Goal: Register for event/course

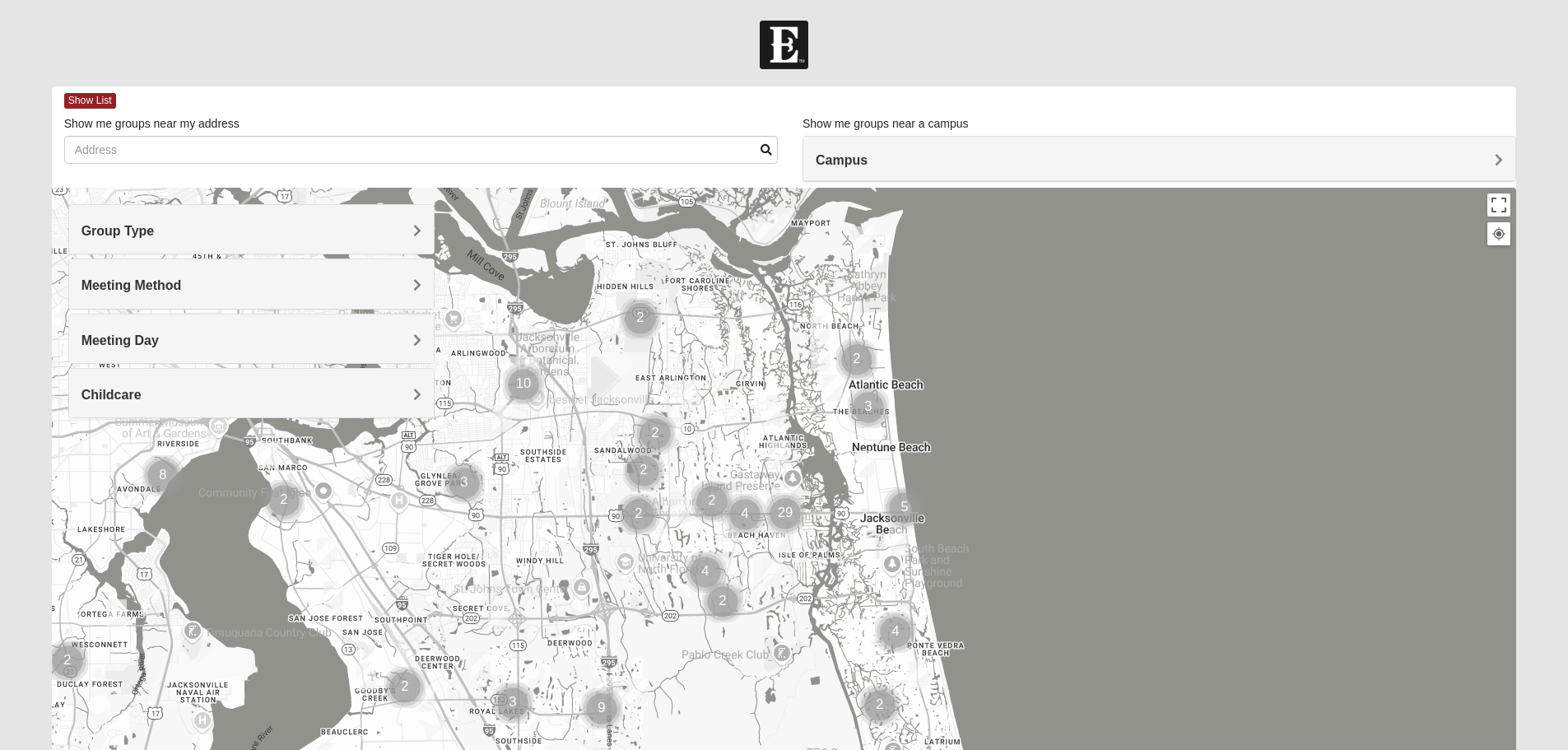
click at [411, 228] on h4 "Group Type" at bounding box center [252, 230] width 340 height 16
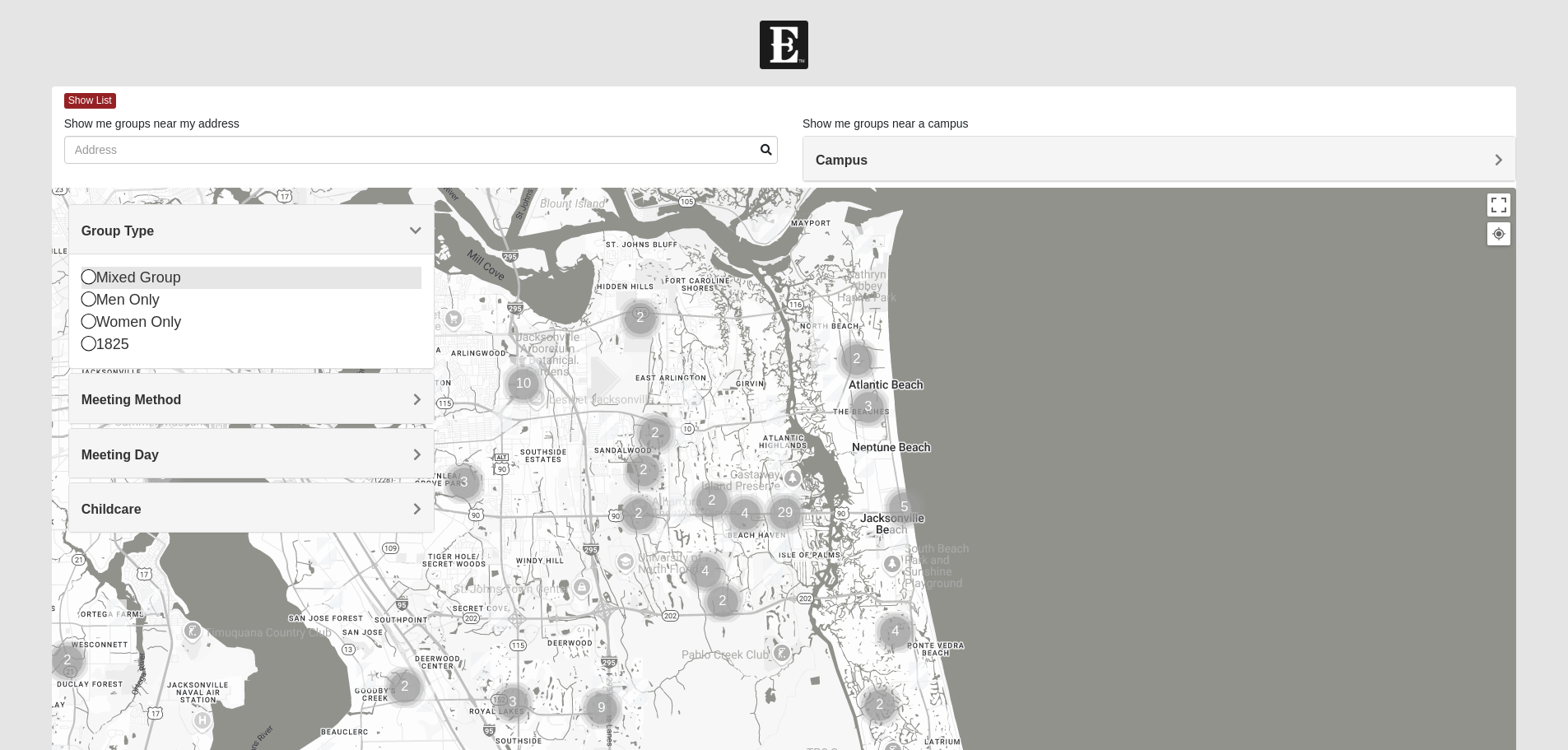
click at [90, 277] on icon at bounding box center [89, 277] width 15 height 15
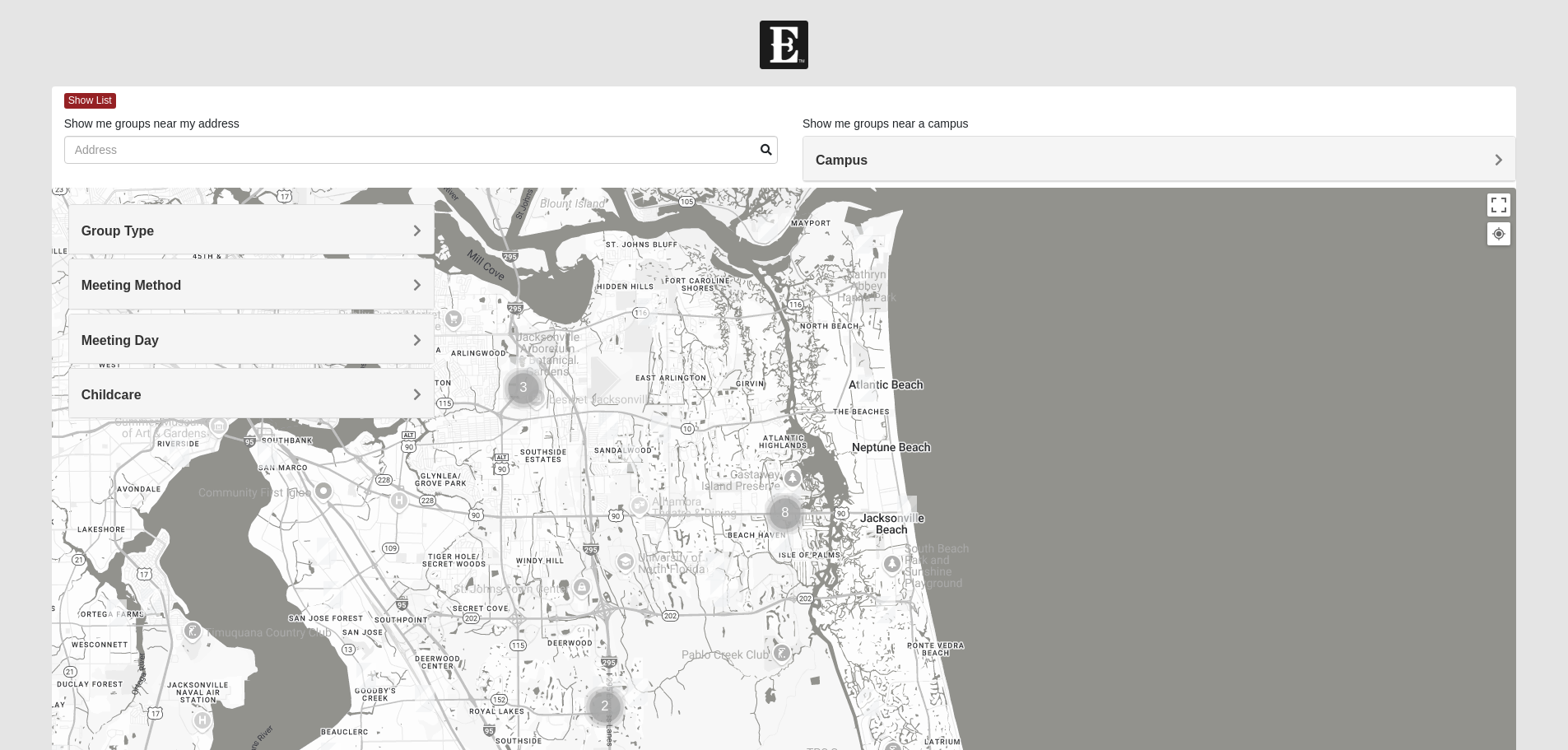
click at [411, 231] on h4 "Group Type" at bounding box center [252, 230] width 340 height 16
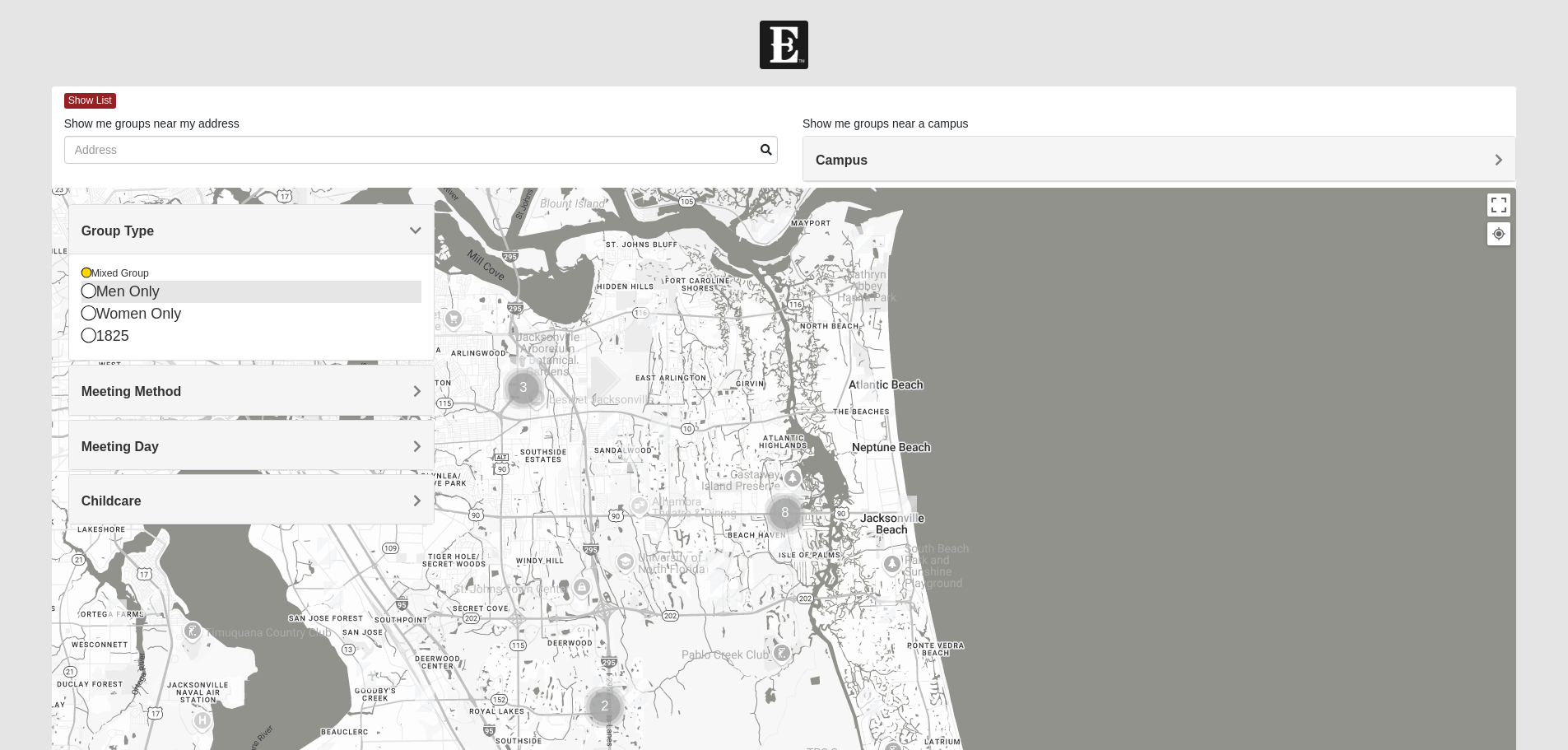
click at [90, 291] on icon at bounding box center [89, 291] width 15 height 15
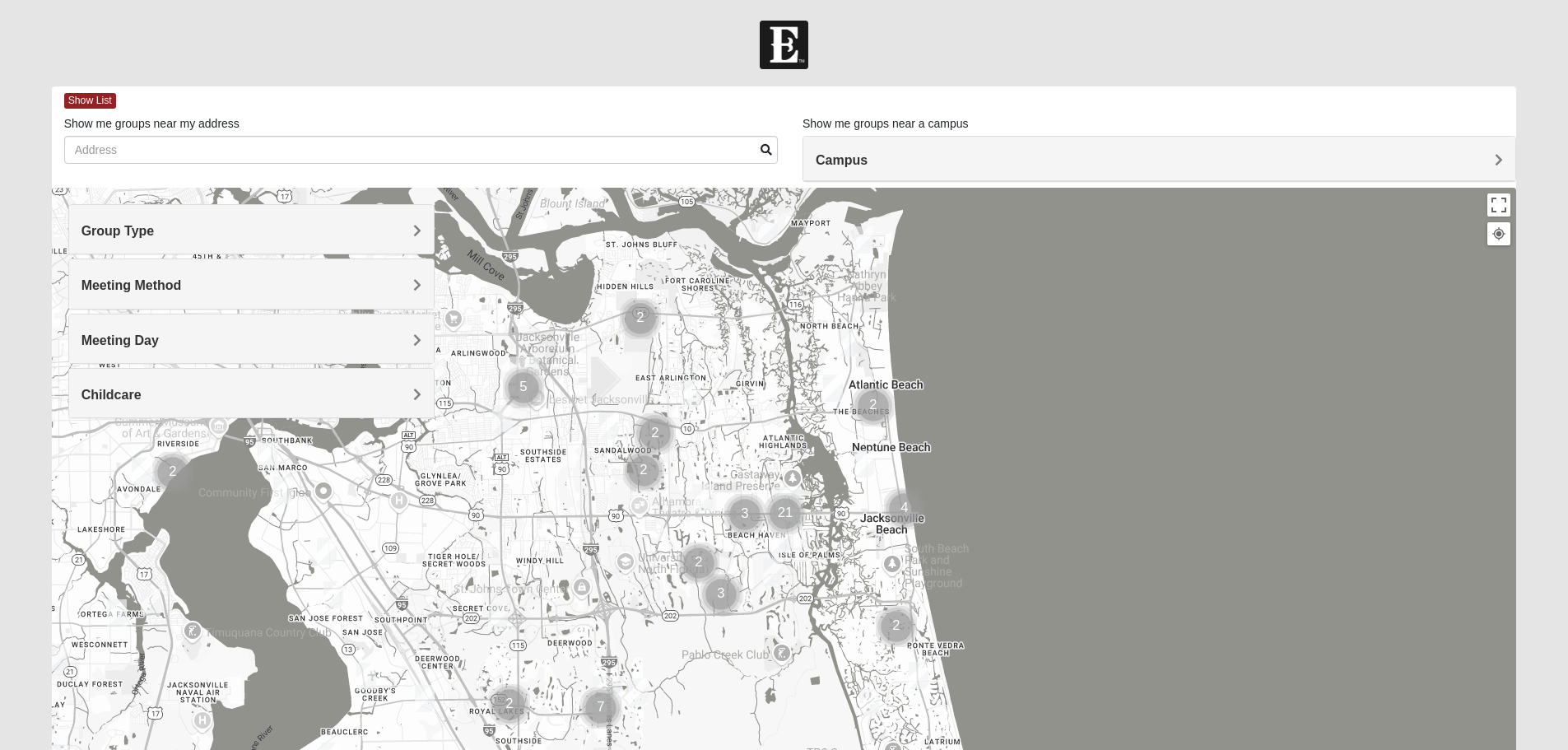
click at [163, 280] on span "Meeting Method" at bounding box center [132, 284] width 100 height 14
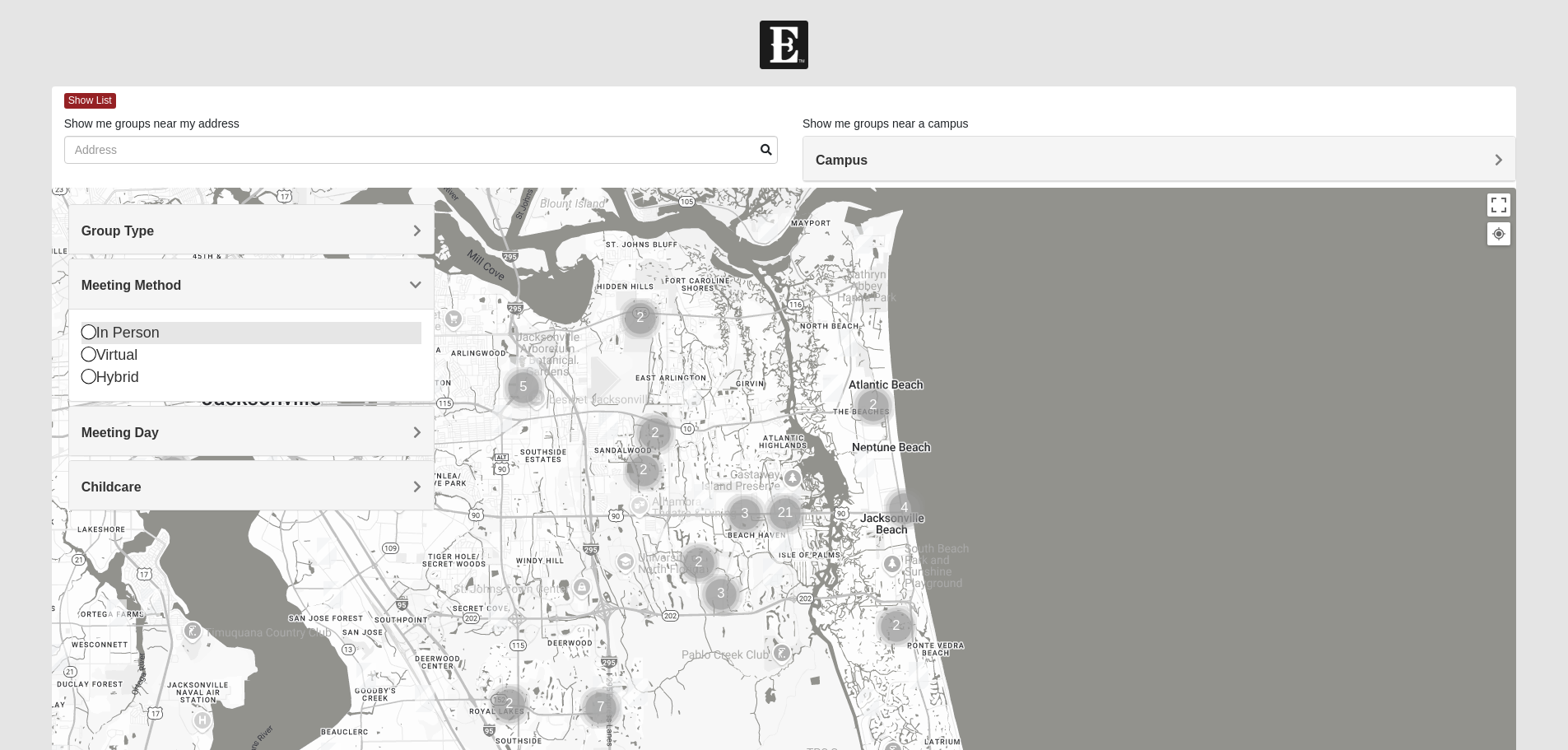
click at [89, 332] on icon at bounding box center [89, 332] width 15 height 15
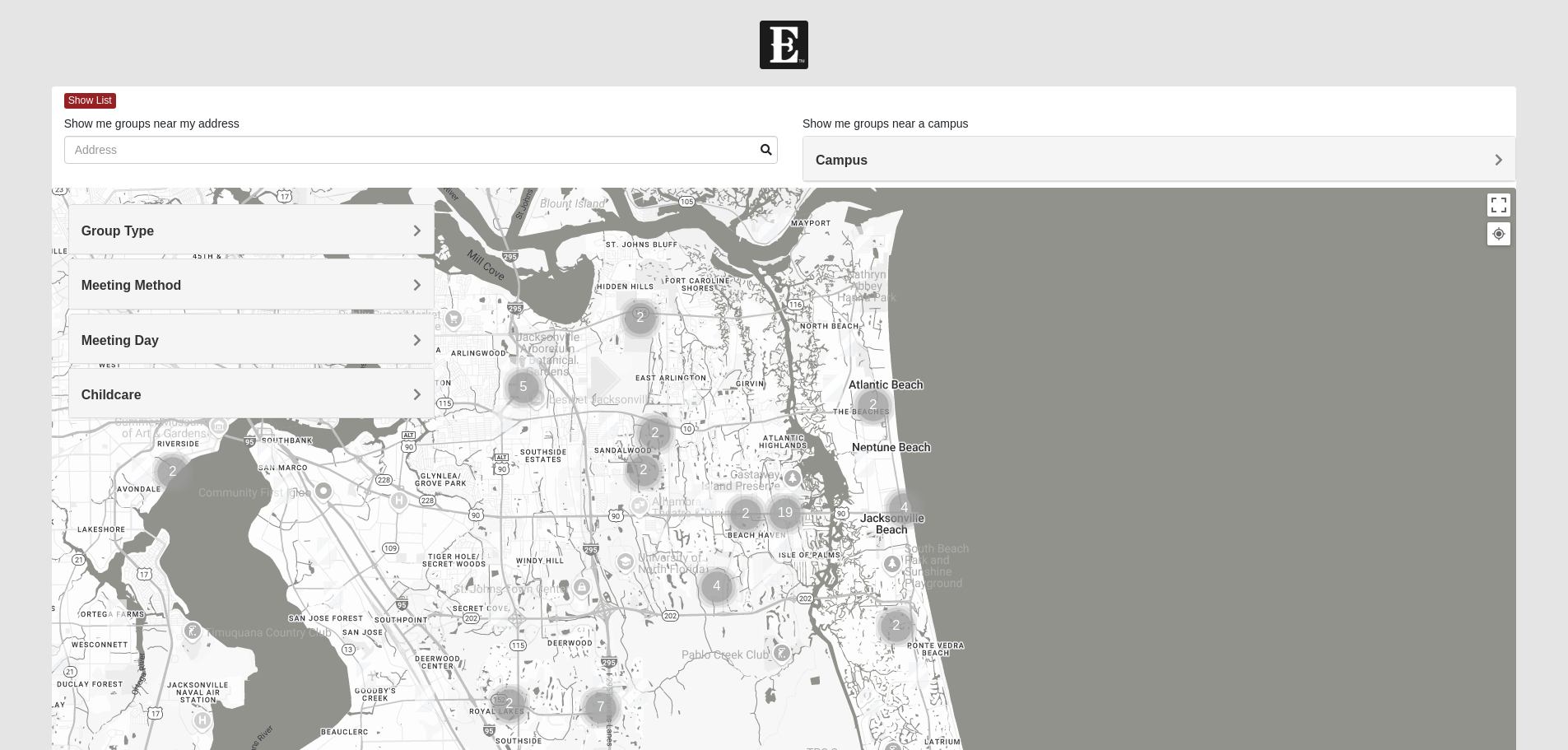
click at [116, 338] on span "Meeting Day" at bounding box center [120, 340] width 77 height 14
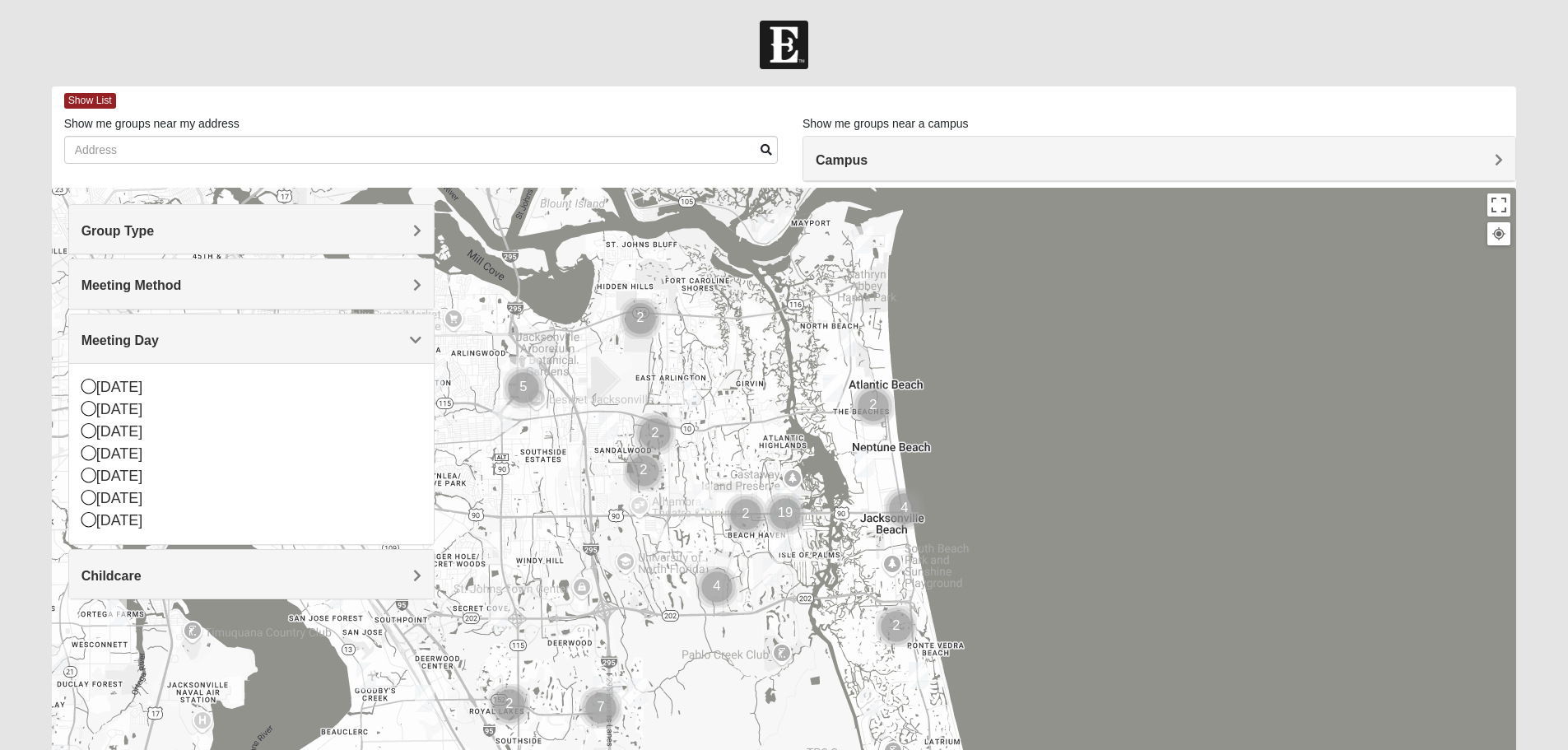
click at [116, 338] on span "Meeting Day" at bounding box center [120, 340] width 77 height 14
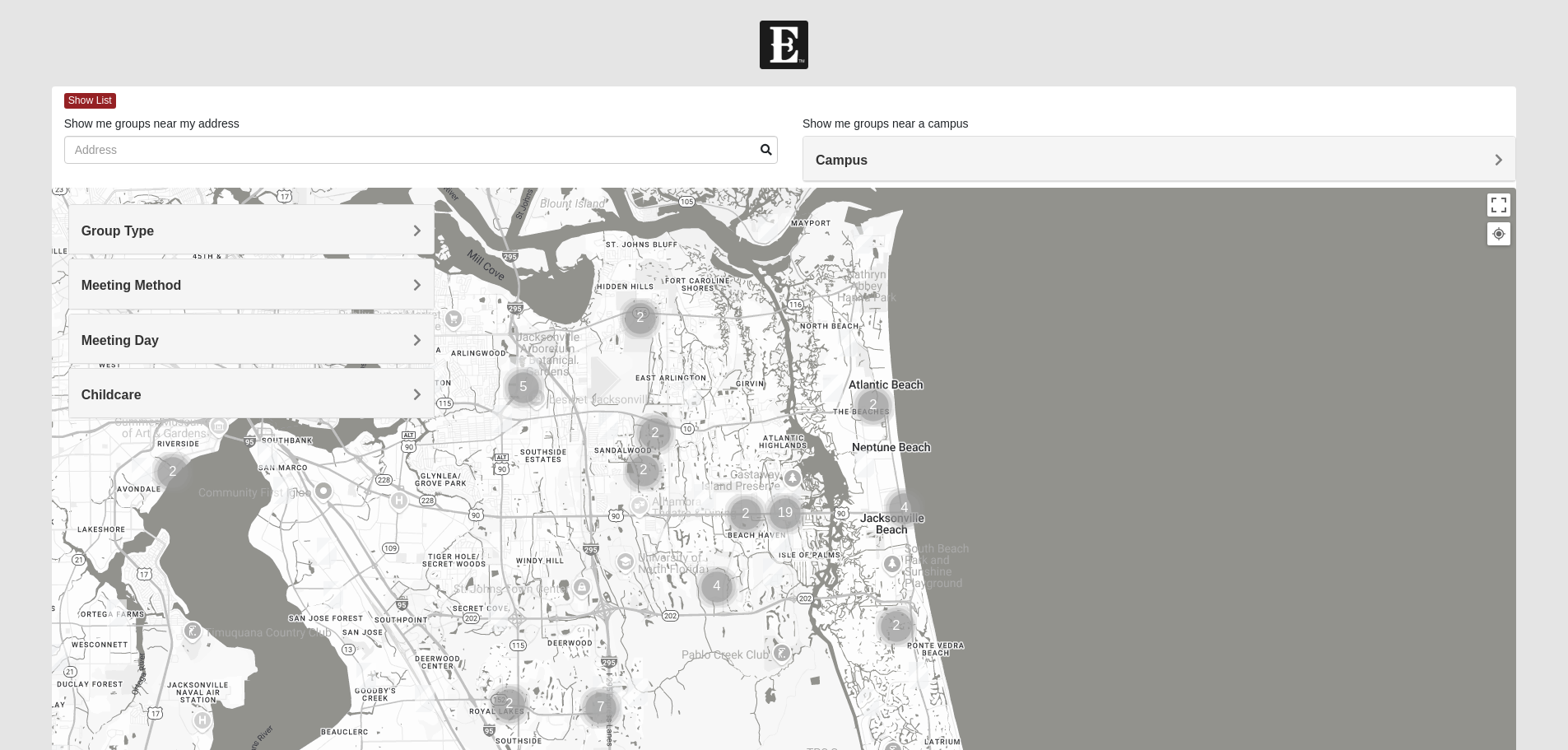
click at [868, 163] on span "Campus" at bounding box center [842, 160] width 52 height 14
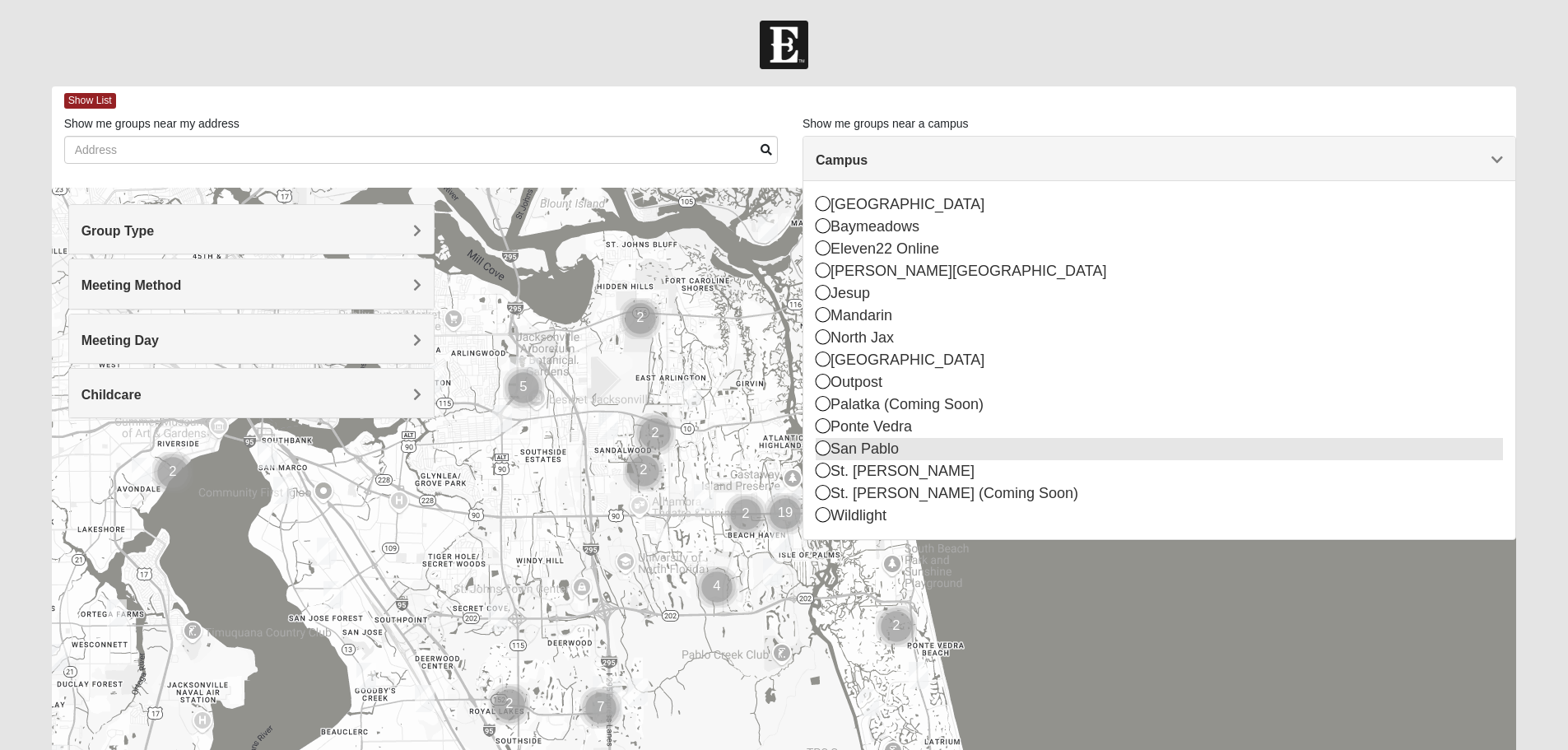
click at [827, 452] on icon at bounding box center [823, 448] width 15 height 15
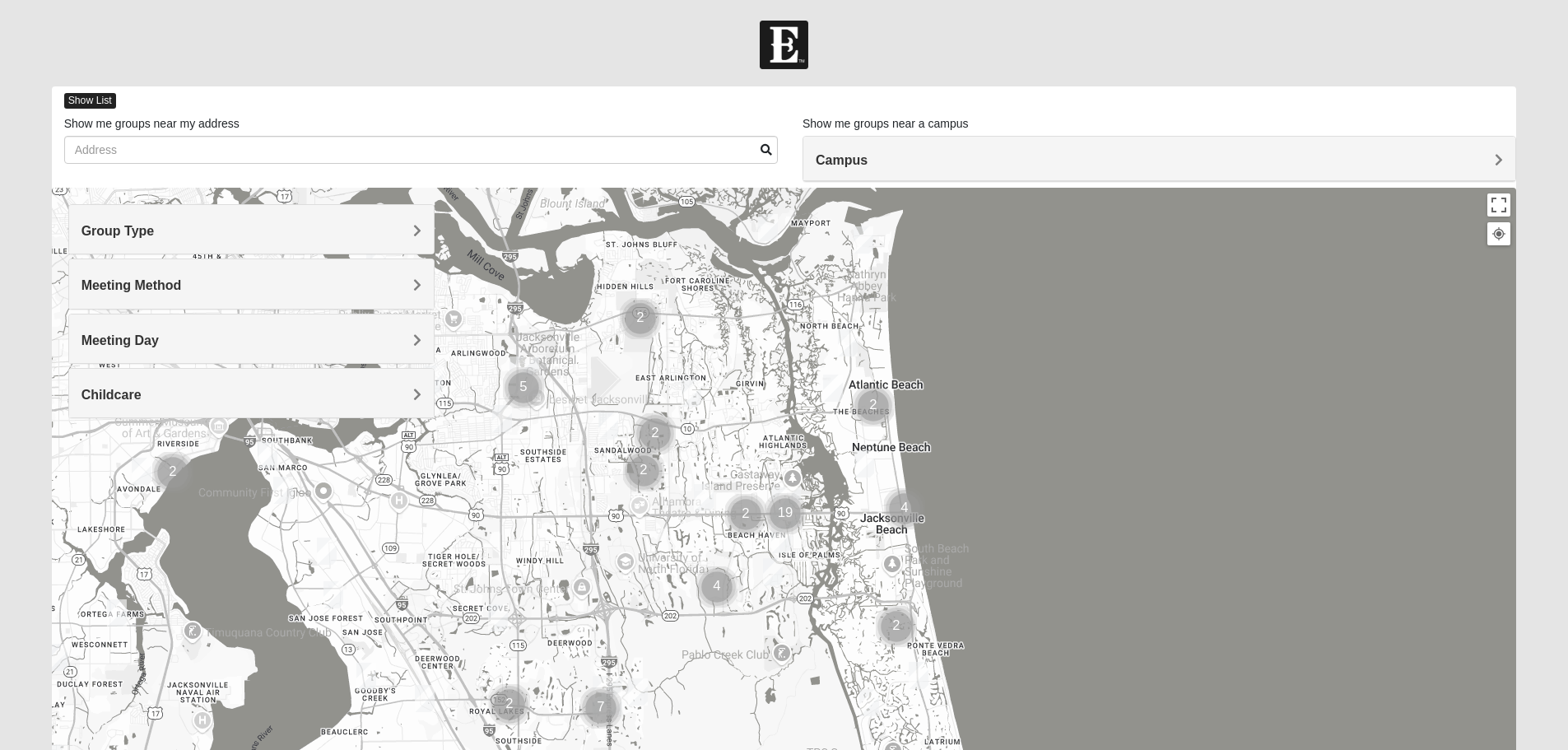
click at [81, 97] on span "Show List" at bounding box center [90, 100] width 52 height 16
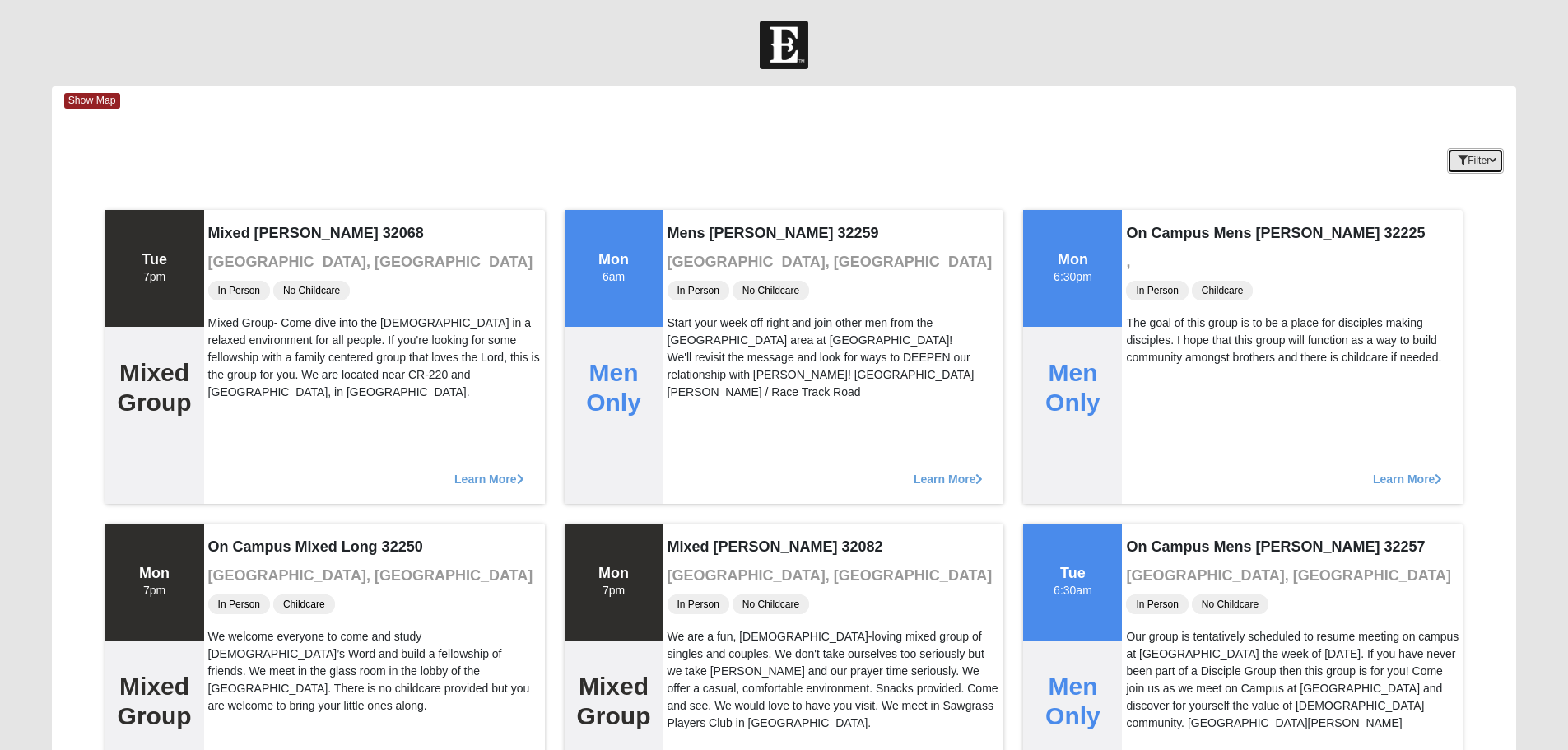
click at [1473, 160] on button "Filter" at bounding box center [1475, 160] width 57 height 25
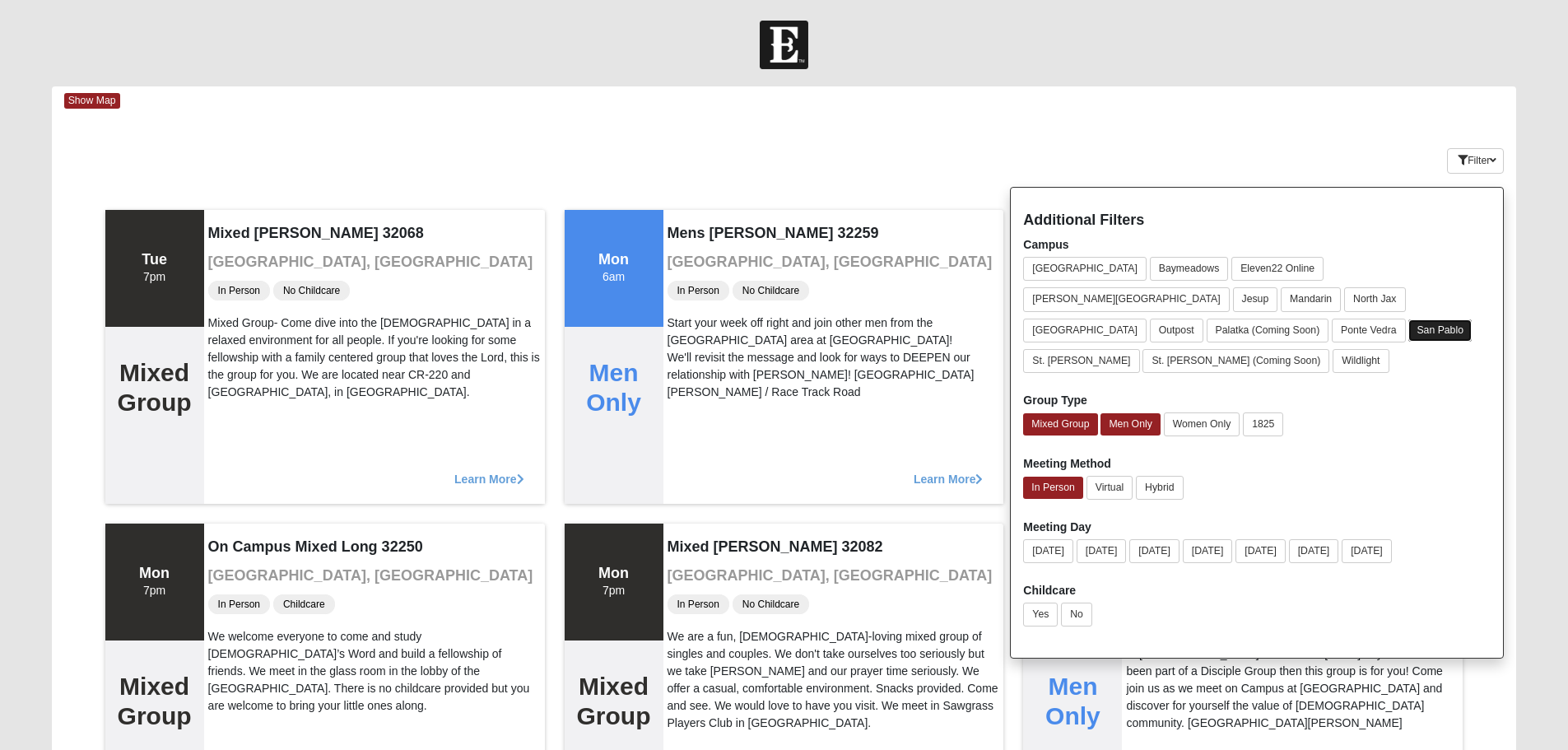
click at [1455, 320] on button "San Pablo" at bounding box center [1440, 331] width 63 height 22
click at [1462, 319] on button "San Pablo" at bounding box center [1441, 331] width 65 height 24
click at [1238, 89] on div "Show Map" at bounding box center [791, 100] width 1453 height 29
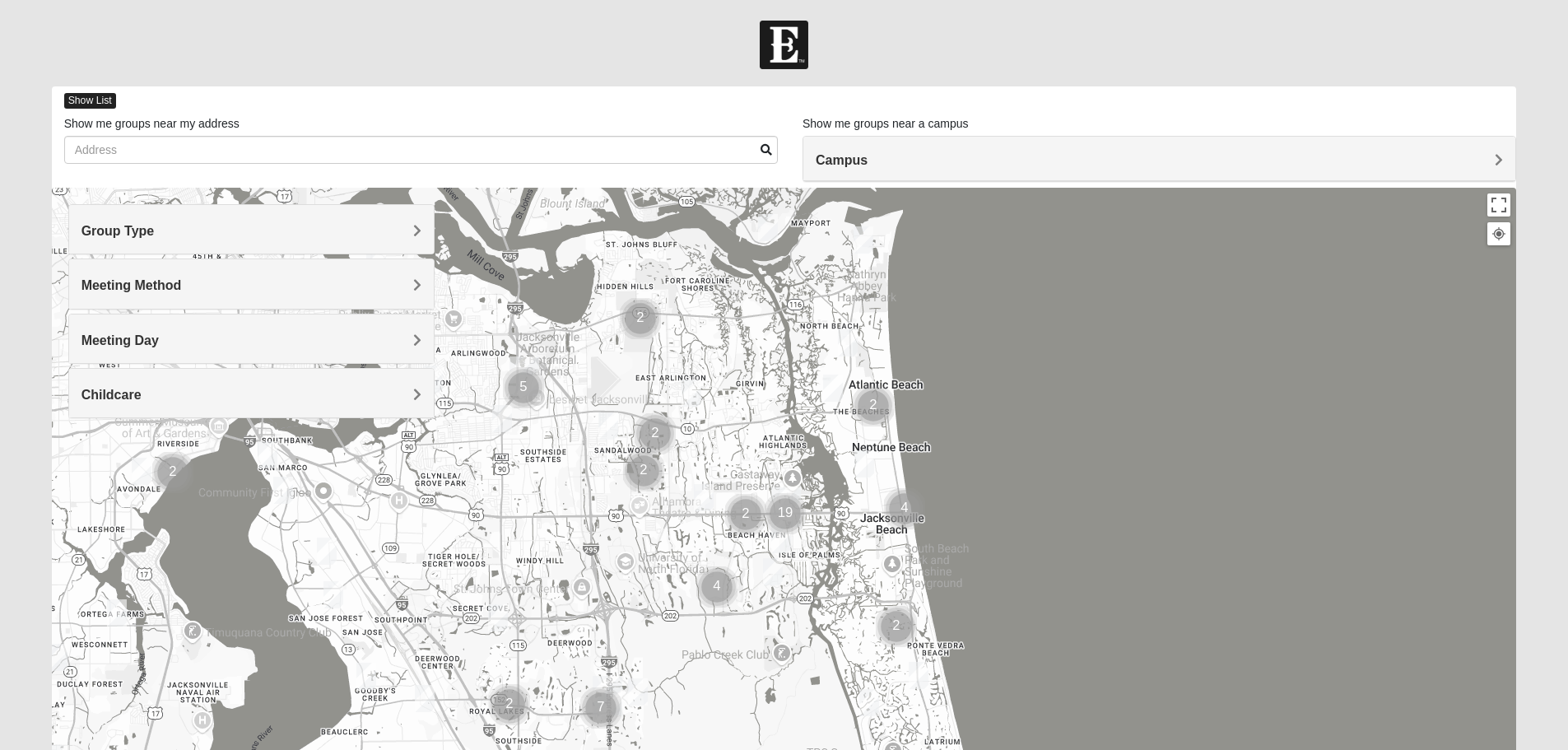
click at [94, 97] on span "Show List" at bounding box center [90, 100] width 52 height 16
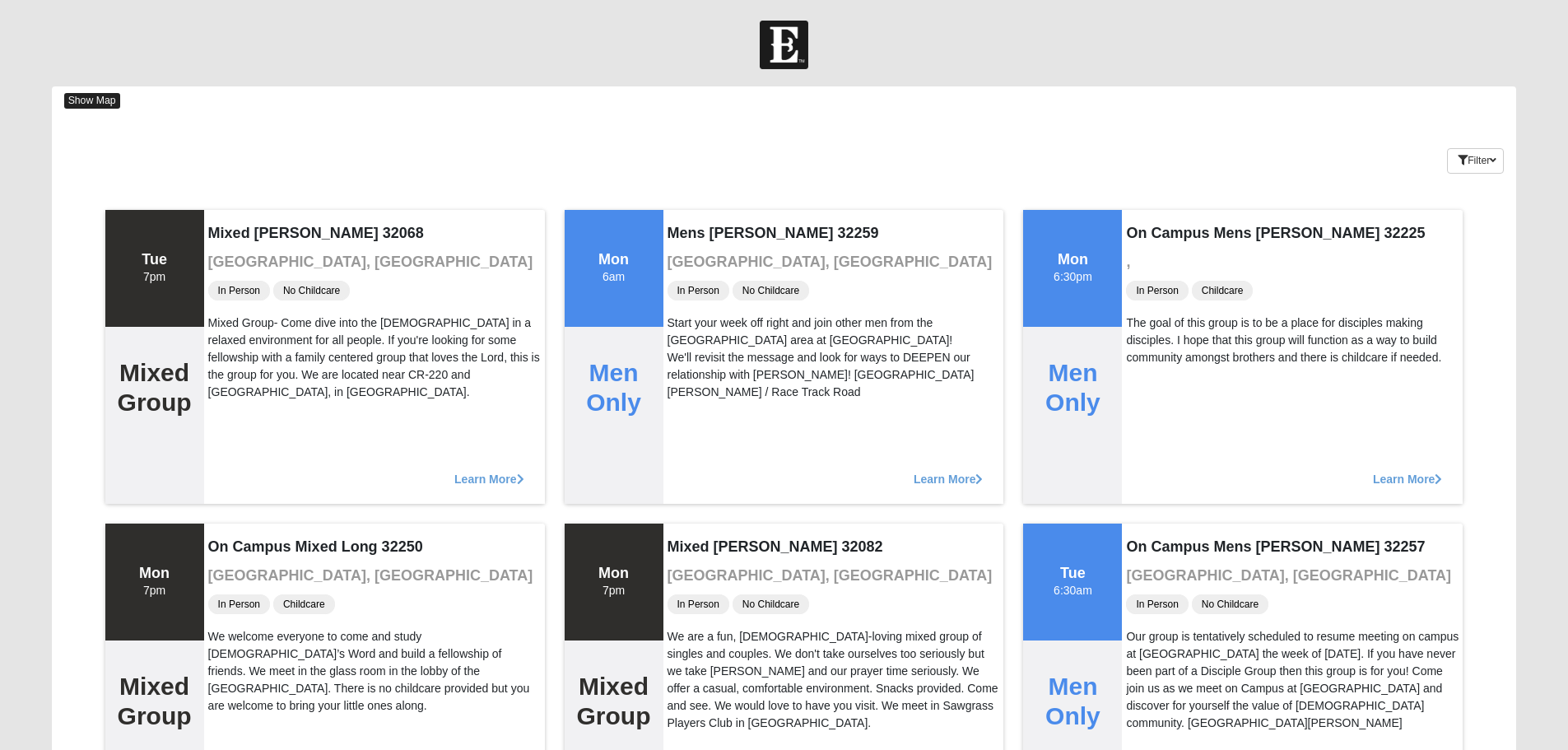
click at [101, 98] on span "Show Map" at bounding box center [92, 100] width 56 height 16
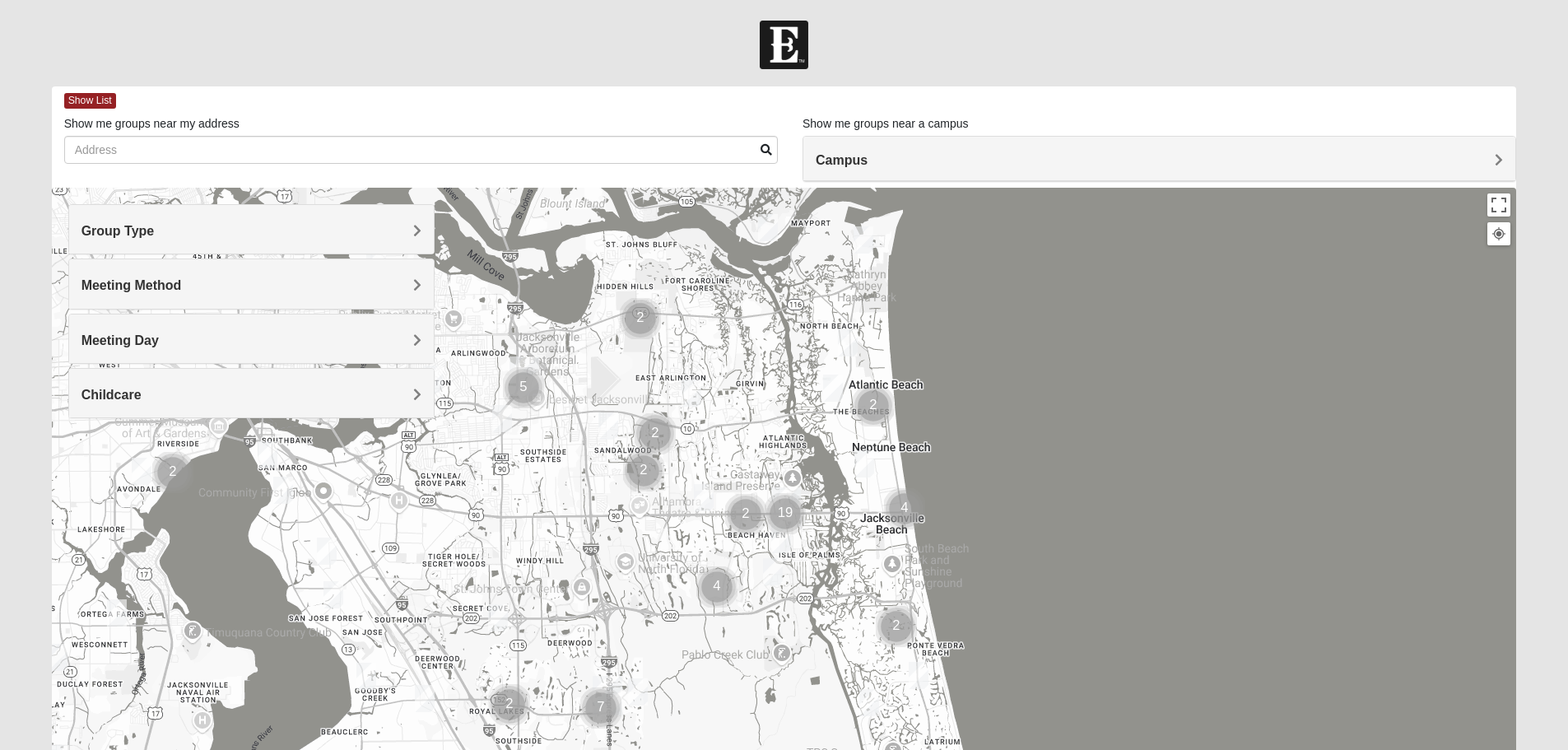
click at [783, 515] on img "Cluster of 19 groups" at bounding box center [785, 514] width 41 height 41
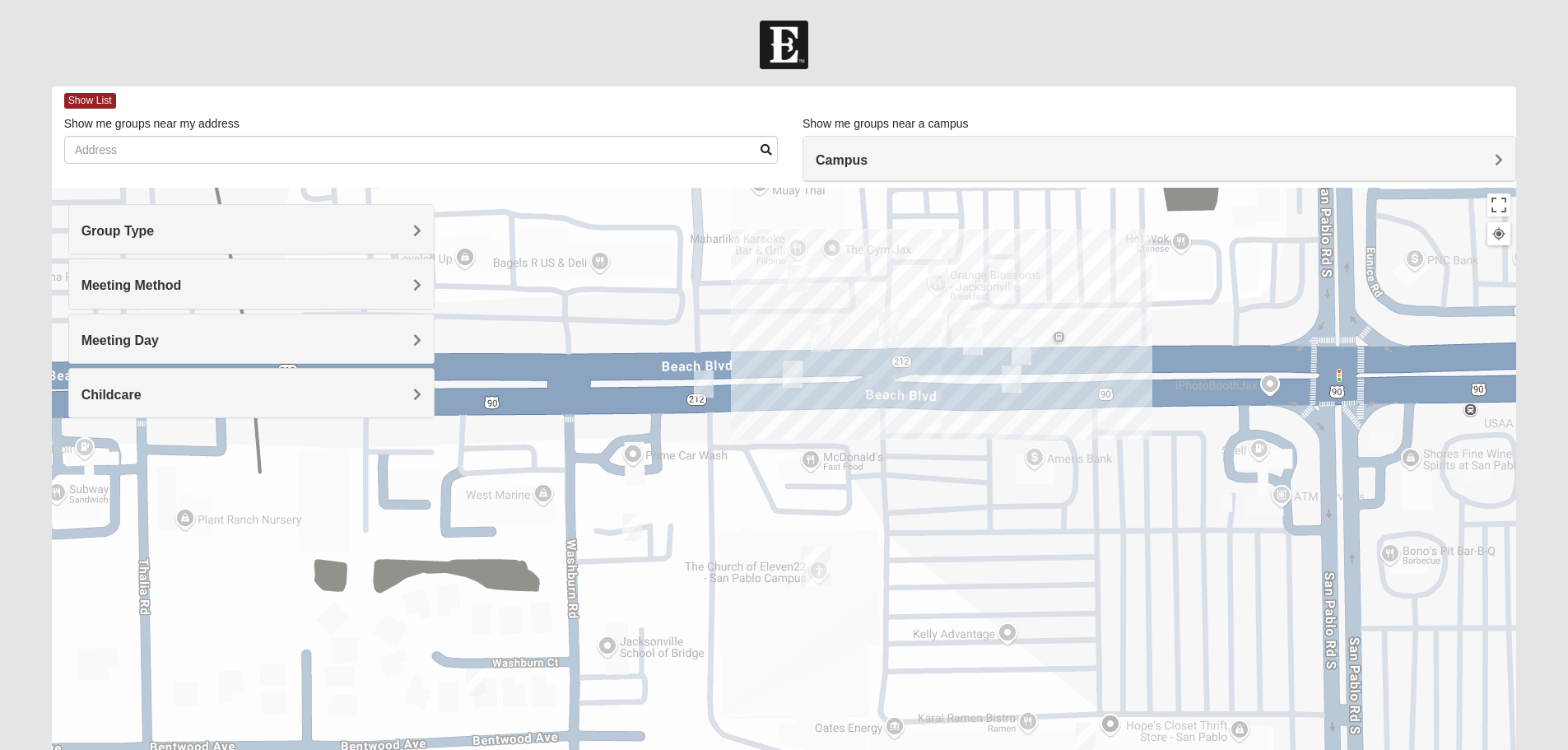
click at [980, 165] on h4 "Campus" at bounding box center [1159, 160] width 687 height 16
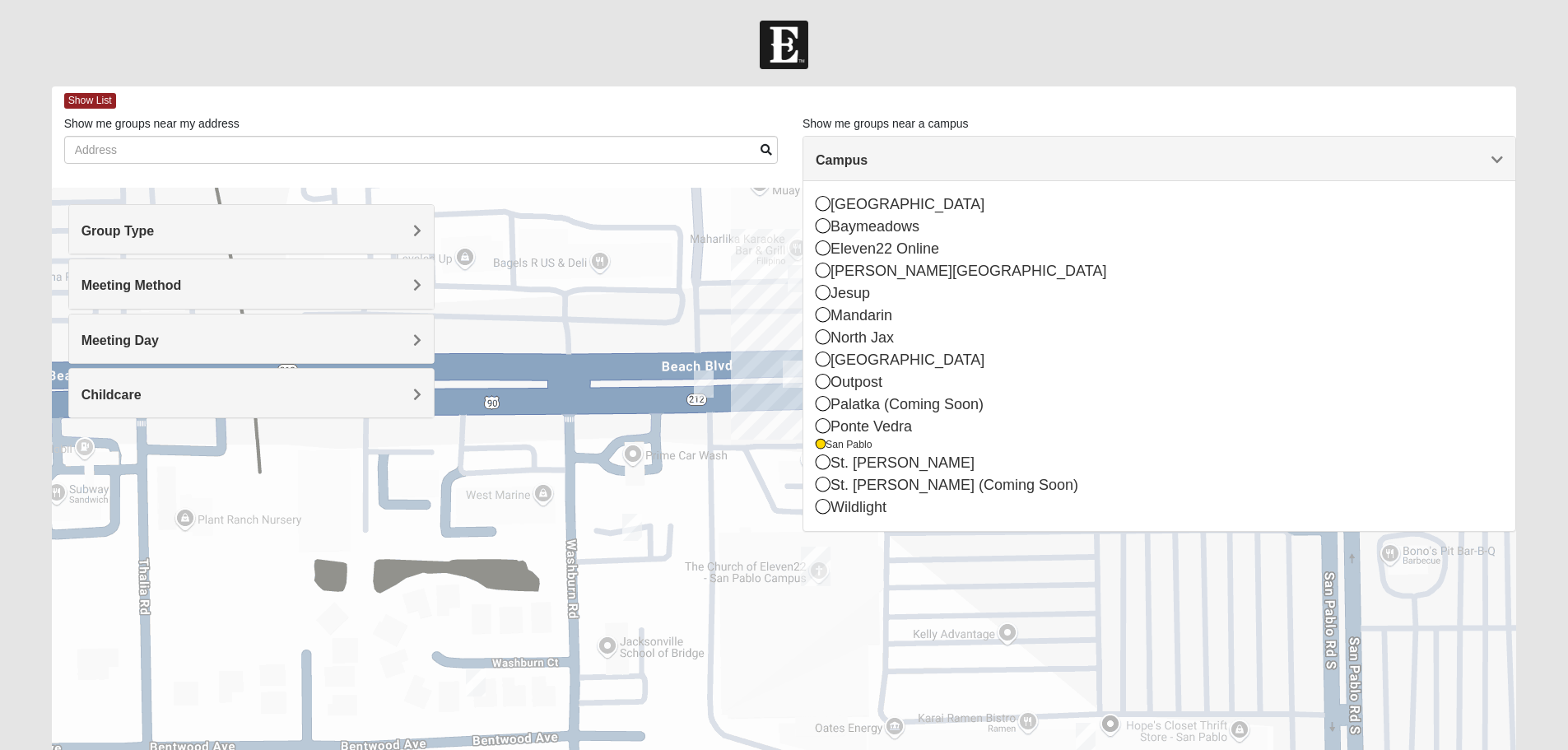
click at [1522, 44] on div at bounding box center [784, 45] width 1568 height 48
click at [1470, 86] on div at bounding box center [785, 86] width 1490 height 1
click at [1453, 112] on div "Show List" at bounding box center [791, 100] width 1453 height 29
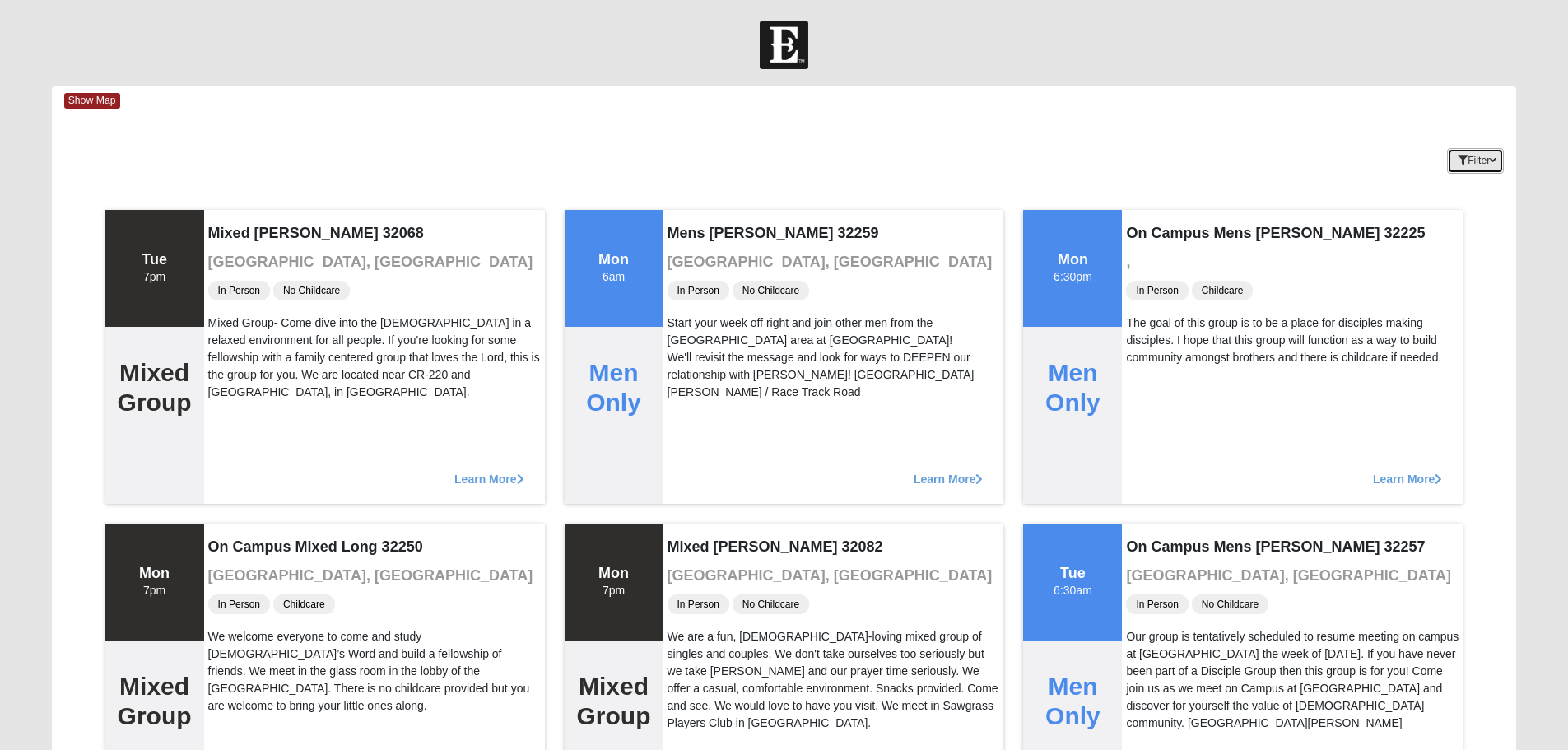
click at [1485, 161] on button "Filter" at bounding box center [1475, 160] width 57 height 25
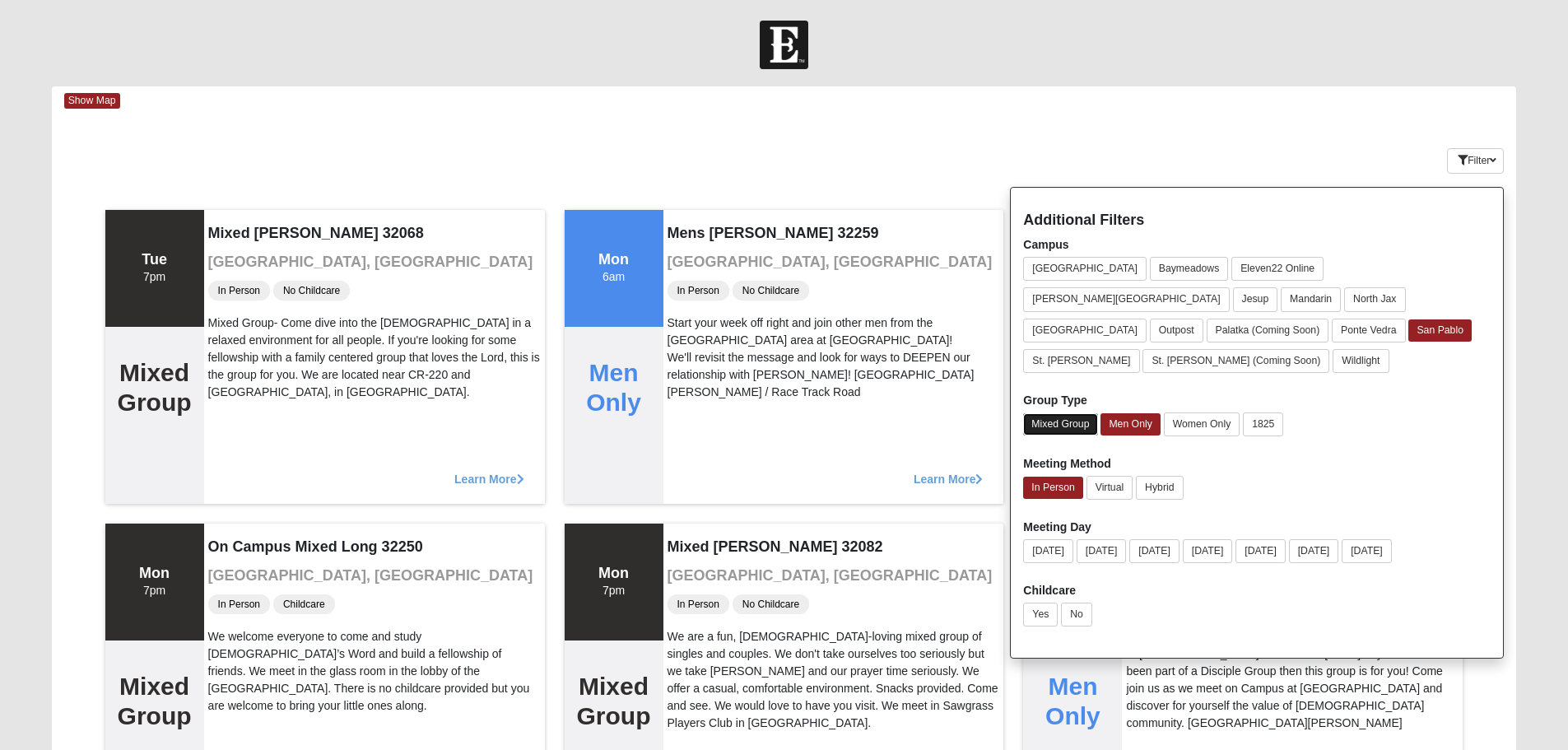
click at [1053, 414] on button "Mixed Group" at bounding box center [1060, 425] width 74 height 22
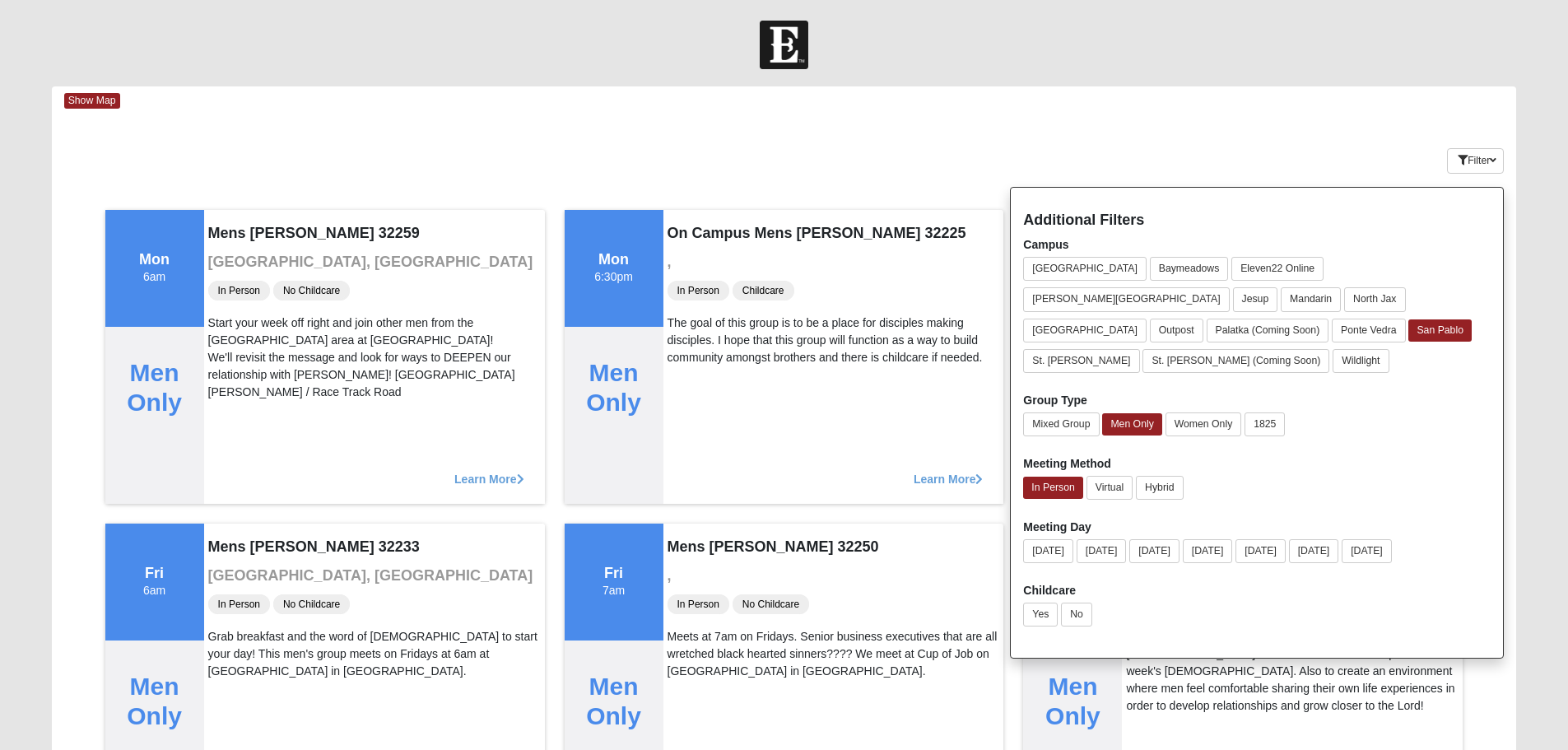
click at [1307, 137] on div "Filter Additional Filters Campus [GEOGRAPHIC_DATA] [GEOGRAPHIC_DATA] Eleven22 O…" at bounding box center [1394, 157] width 244 height 60
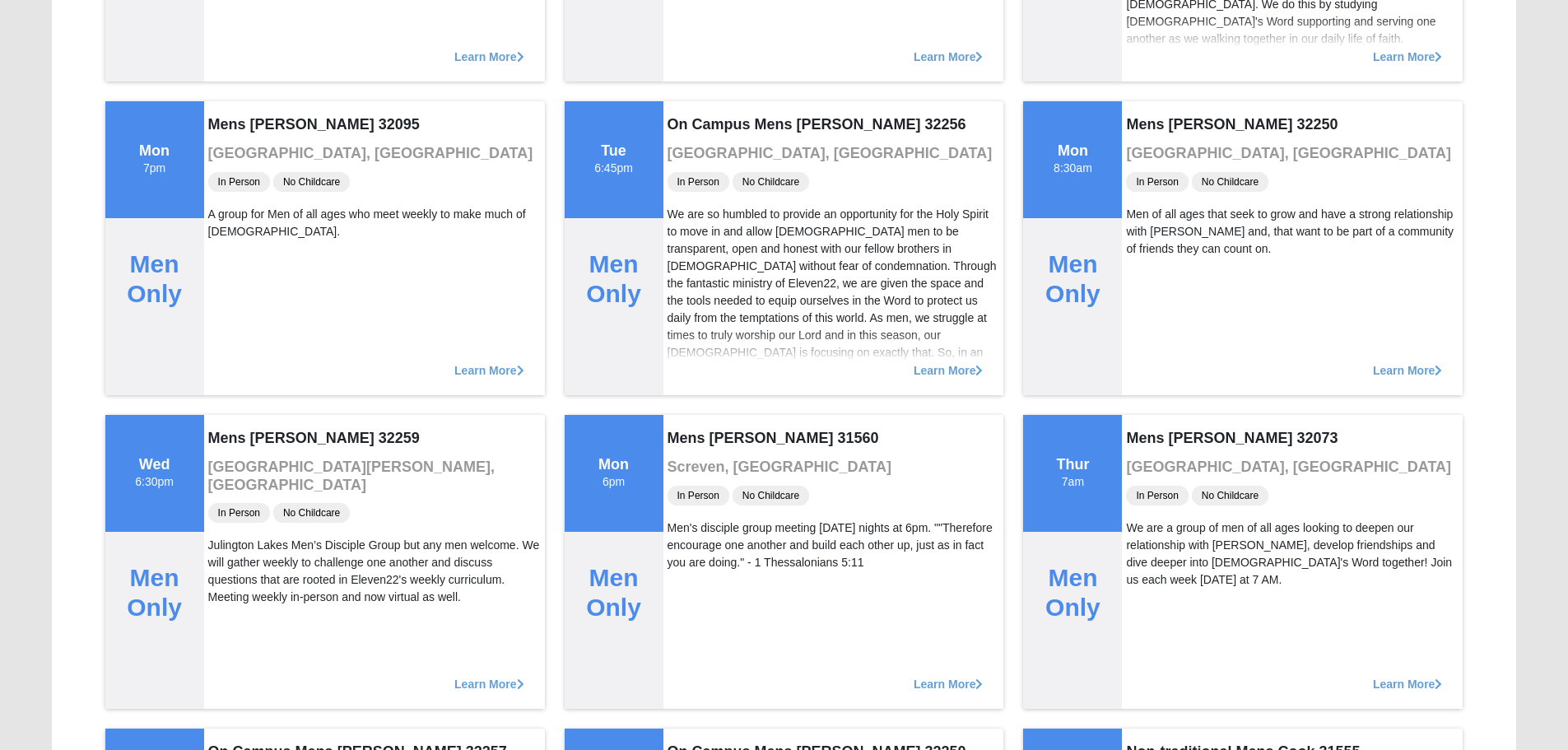
scroll to position [2635, 0]
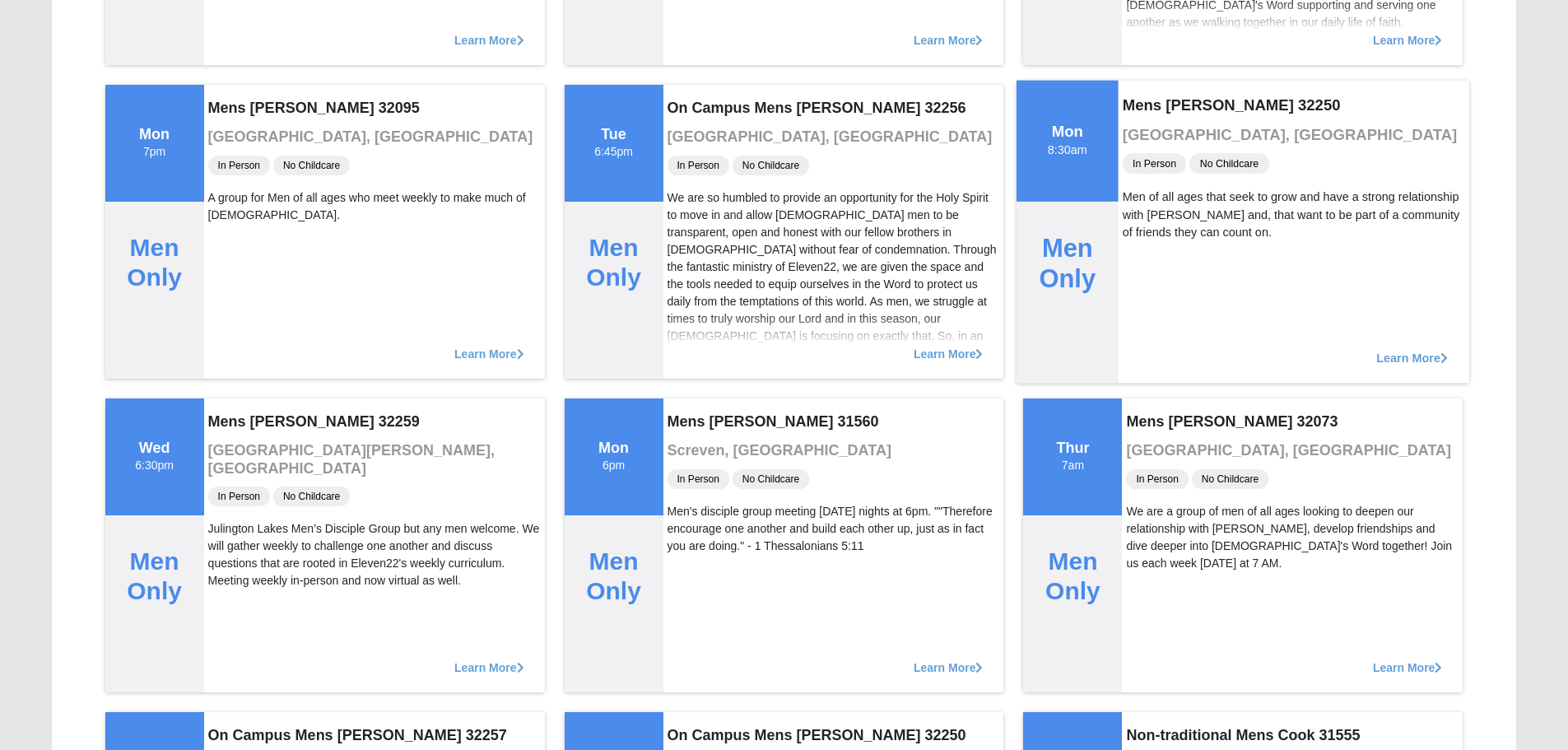
click at [1405, 349] on span "Learn More" at bounding box center [1412, 349] width 72 height 0
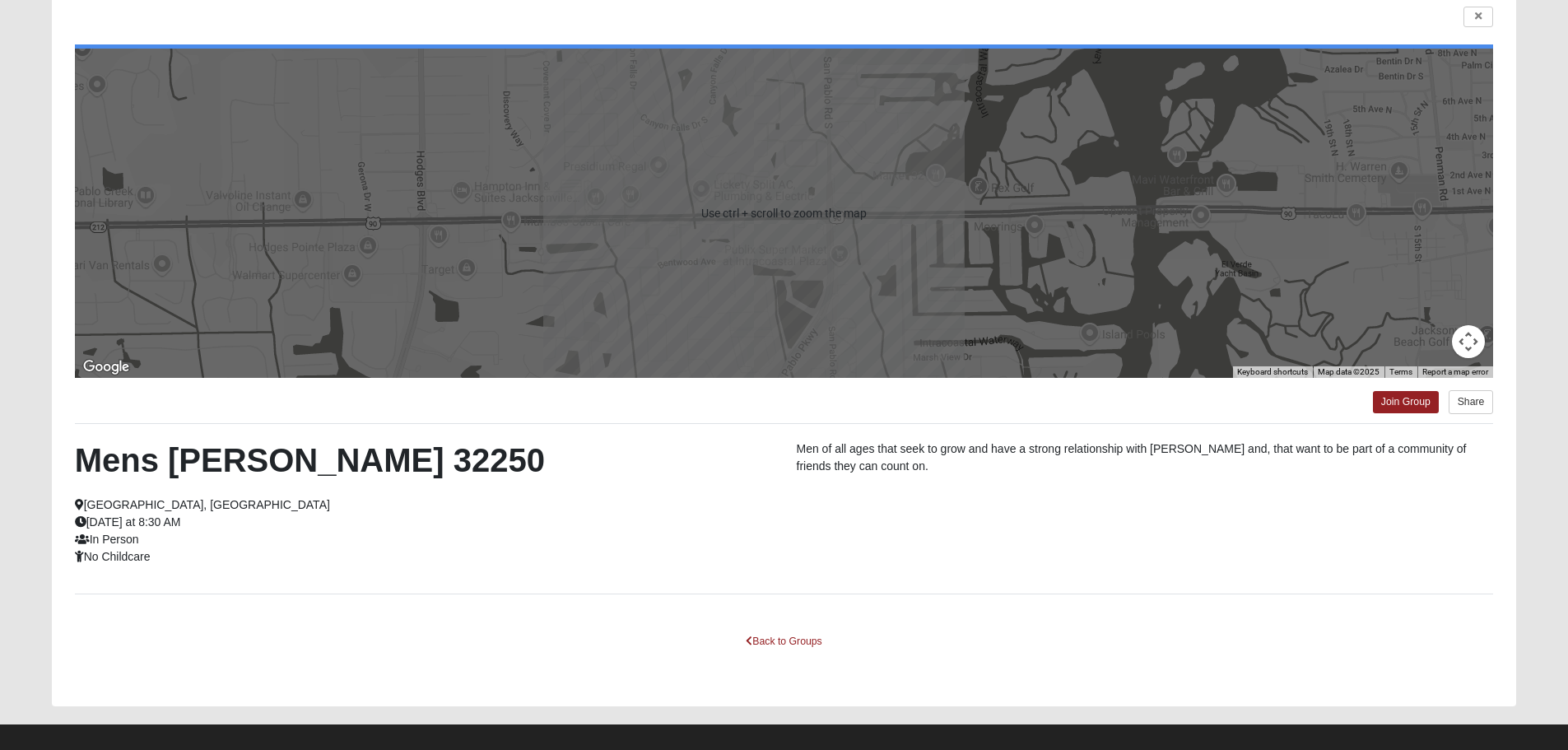
scroll to position [148, 0]
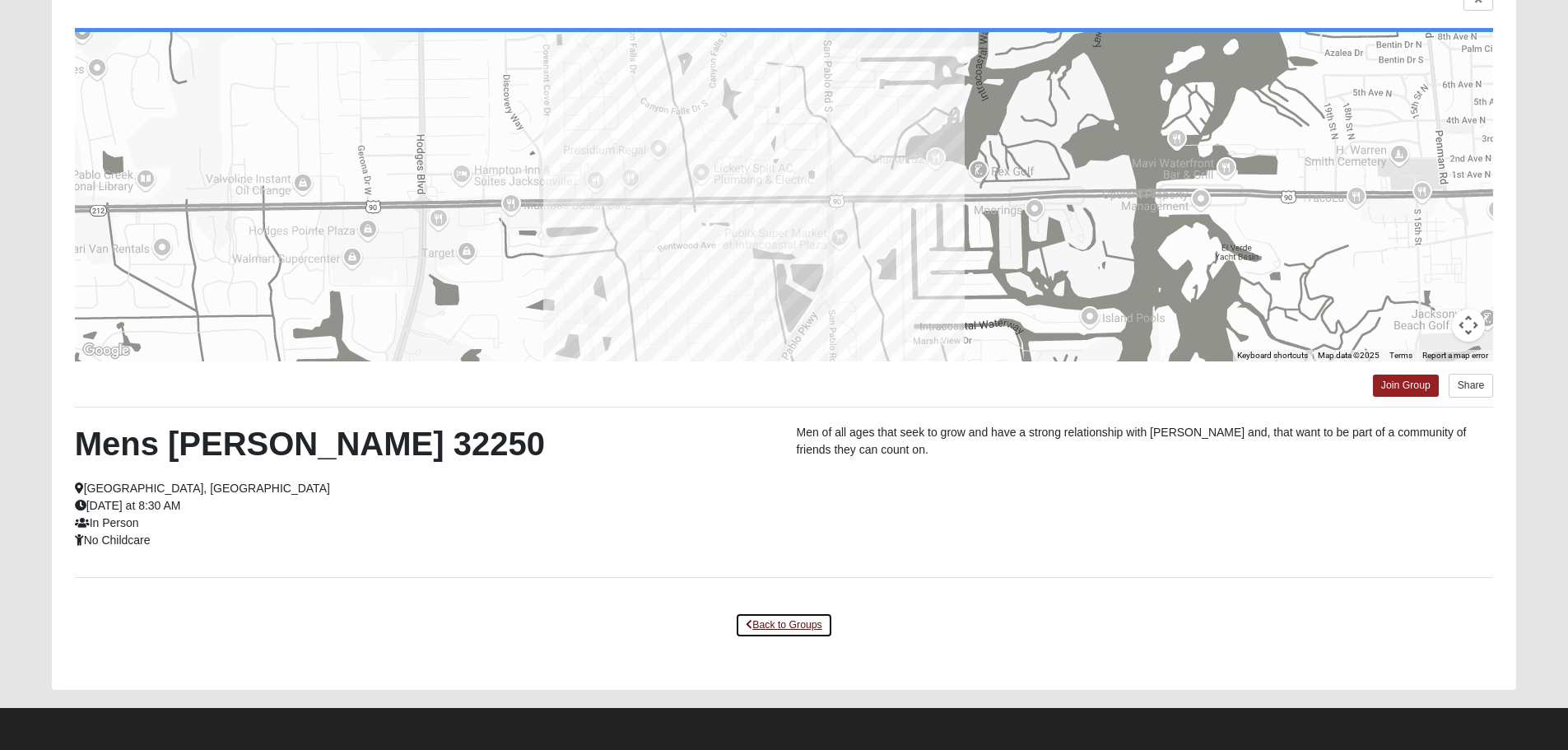
click at [779, 626] on link "Back to Groups" at bounding box center [783, 625] width 98 height 25
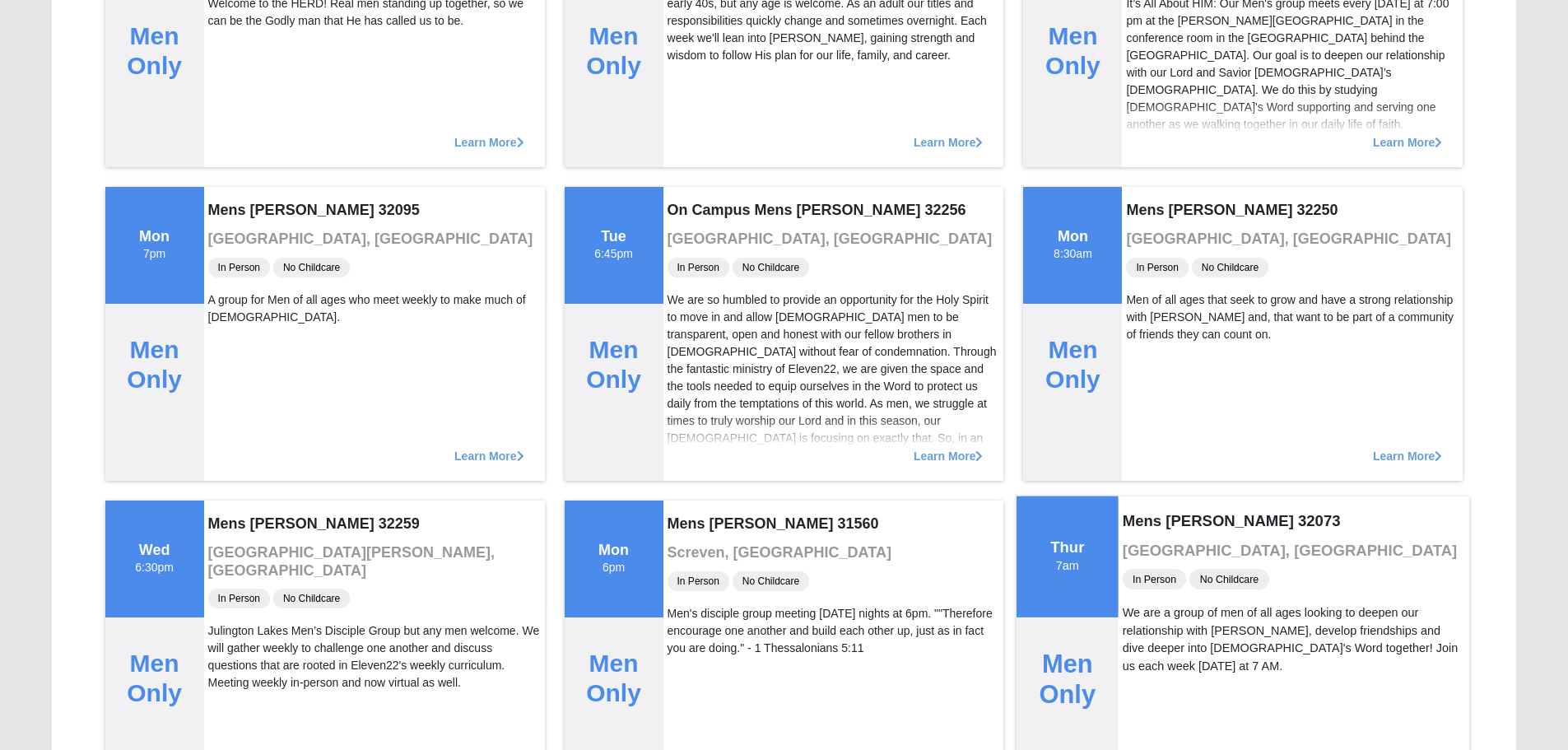
scroll to position [2504, 0]
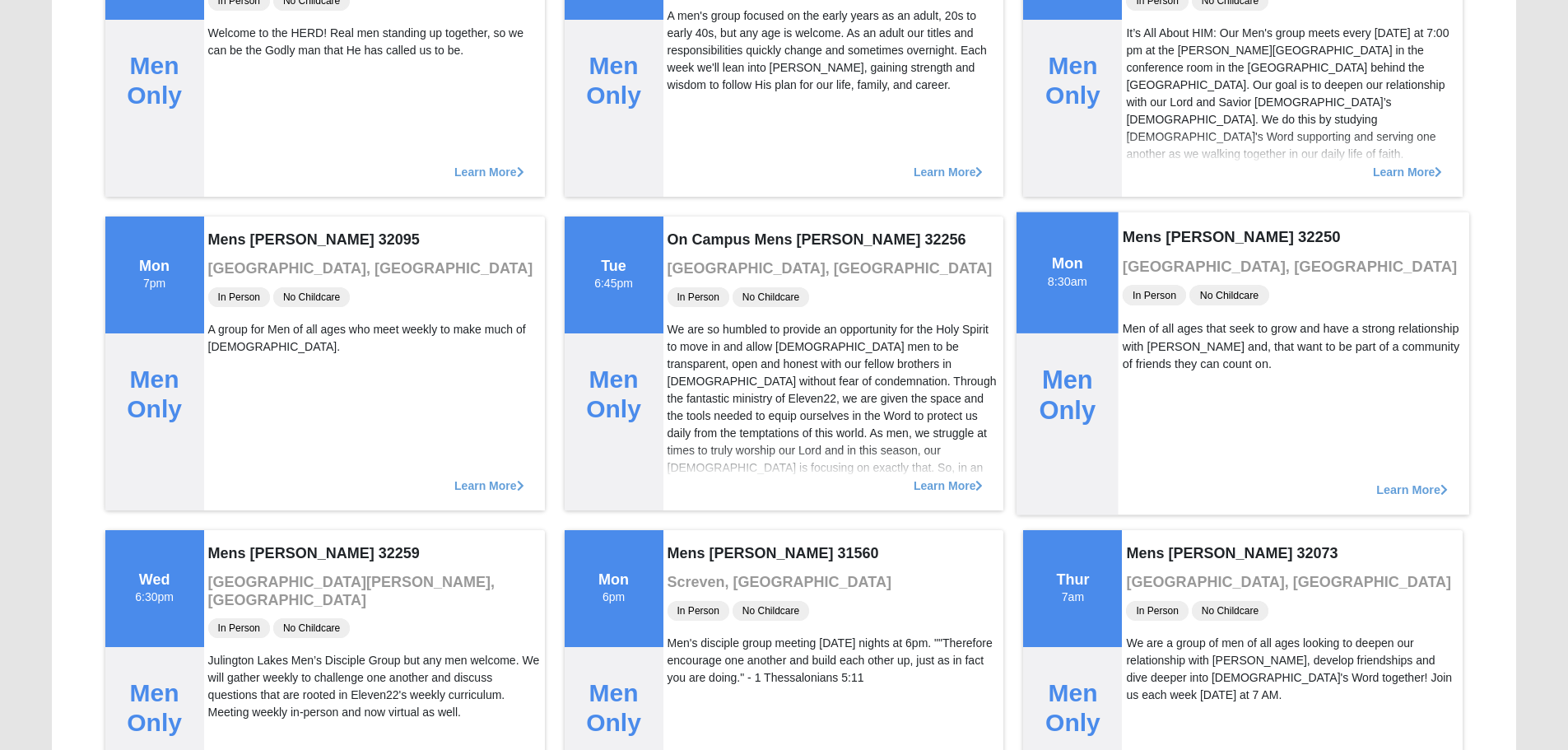
click at [1412, 480] on span "Learn More" at bounding box center [1412, 480] width 72 height 0
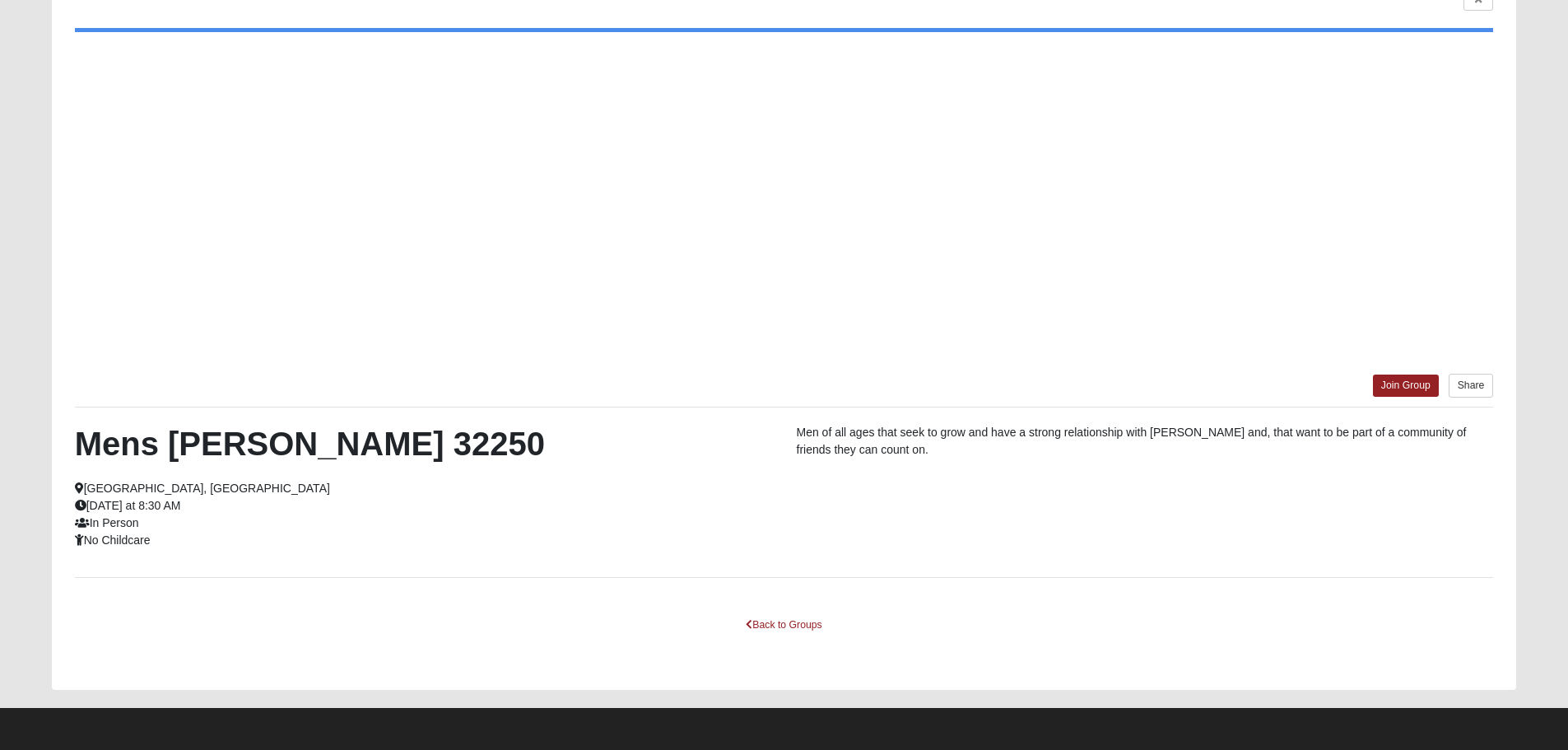
scroll to position [148, 0]
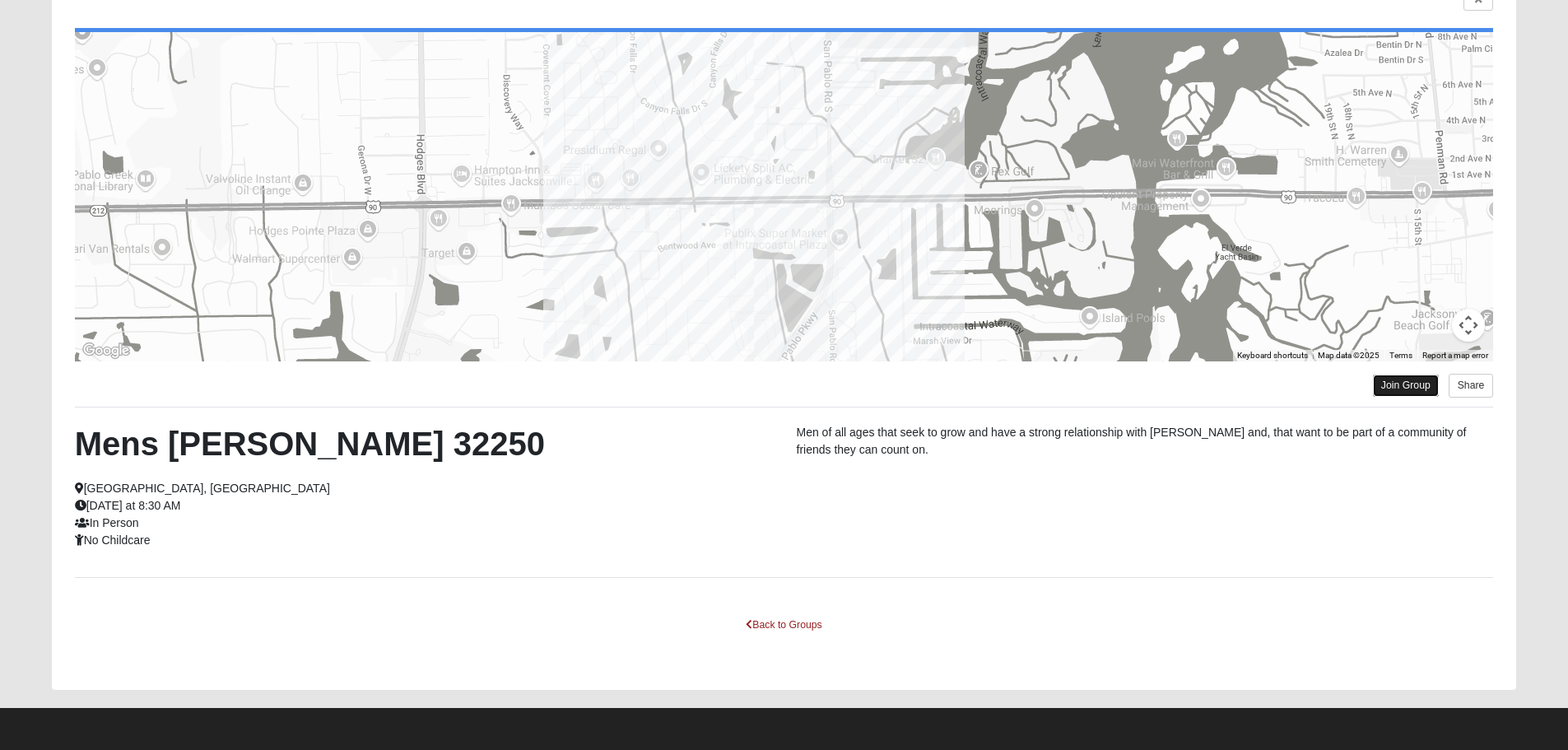
click at [1383, 388] on link "Join Group" at bounding box center [1405, 386] width 66 height 22
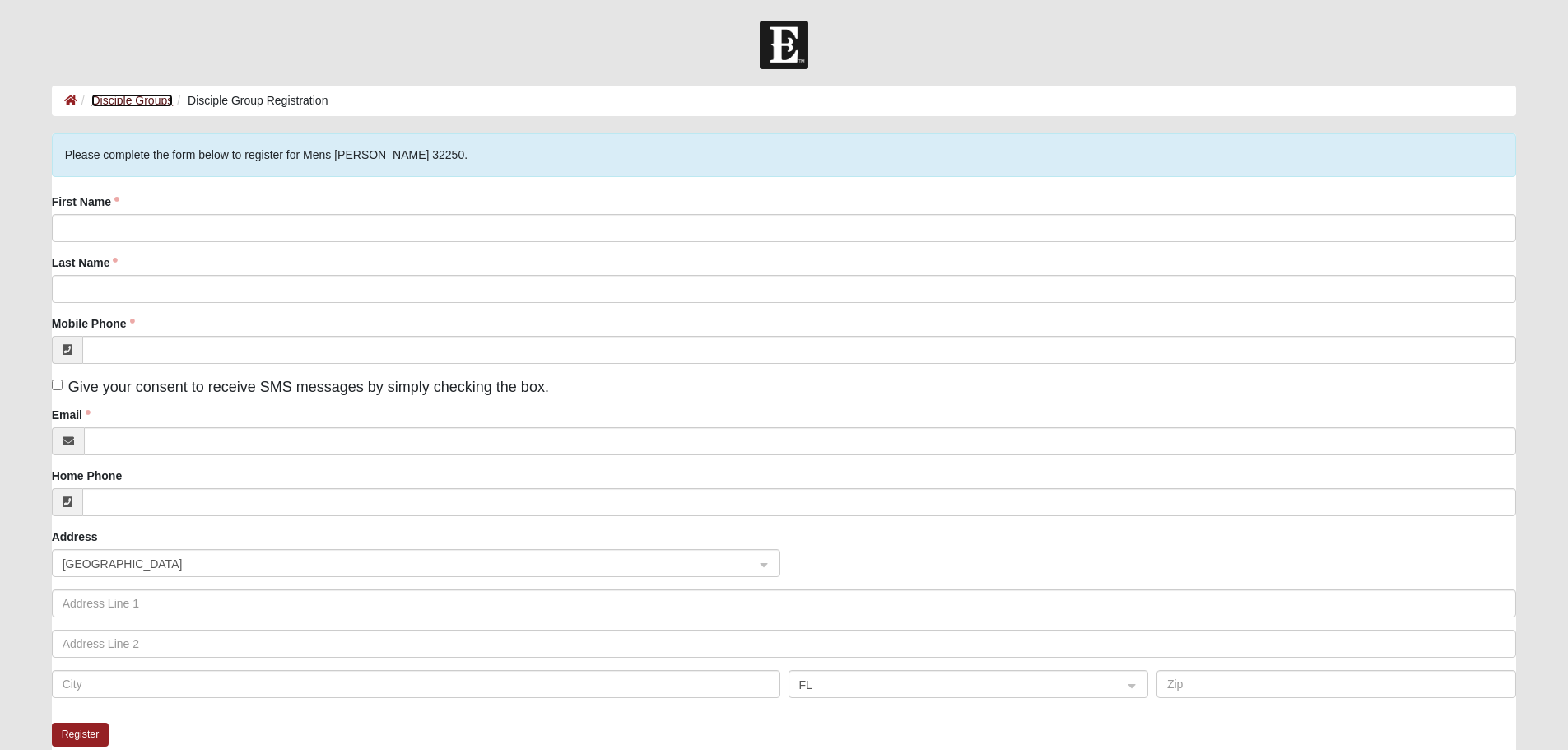
click at [155, 98] on link "Disciple Groups" at bounding box center [132, 100] width 82 height 13
